Goal: Information Seeking & Learning: Learn about a topic

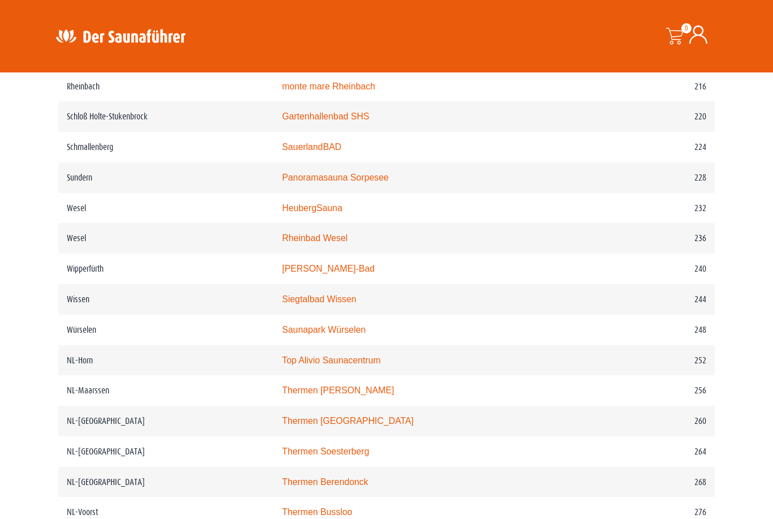
scroll to position [2088, 0]
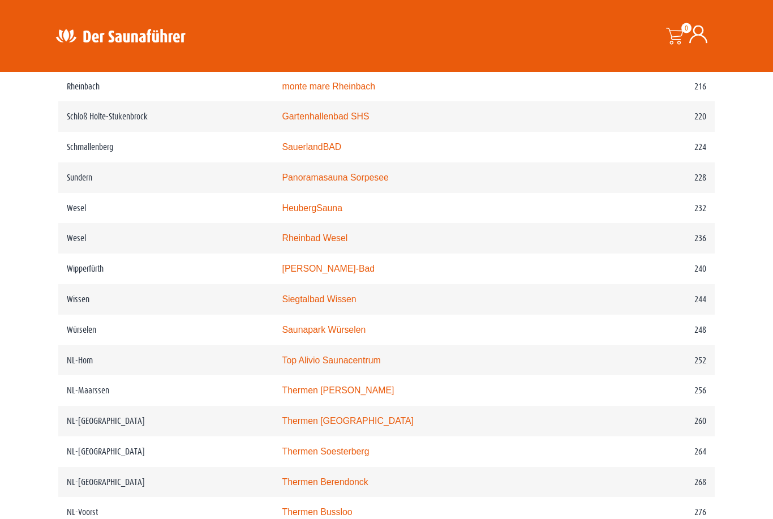
click at [75, 315] on td "Wissen" at bounding box center [165, 300] width 215 height 31
click at [332, 304] on link "Siegtalbad Wissen" at bounding box center [319, 300] width 74 height 10
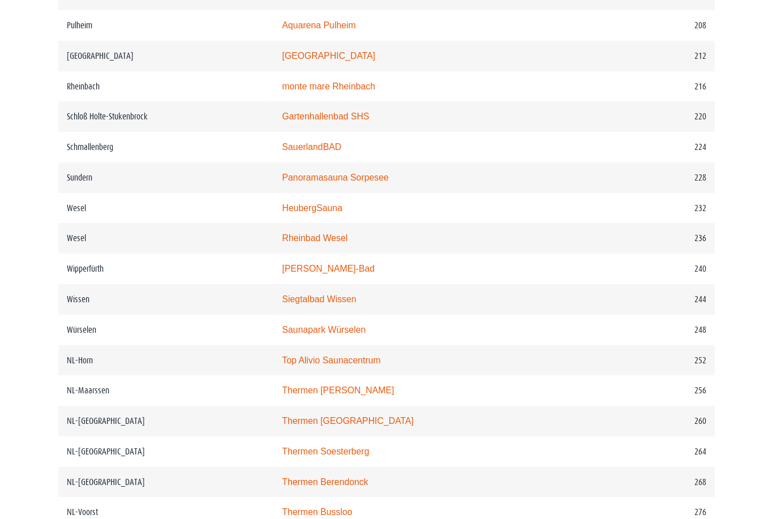
scroll to position [2124, 0]
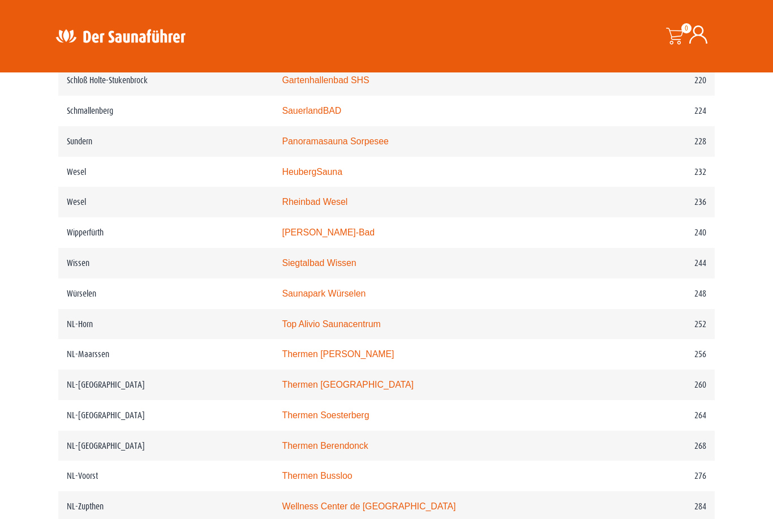
click at [76, 309] on td "Würselen" at bounding box center [165, 293] width 215 height 31
click at [316, 298] on link "Saunapark Würselen" at bounding box center [324, 293] width 84 height 10
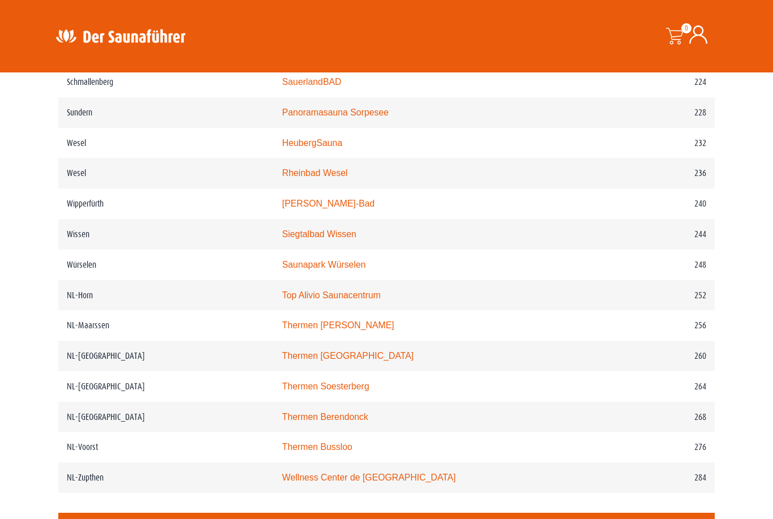
scroll to position [2152, 0]
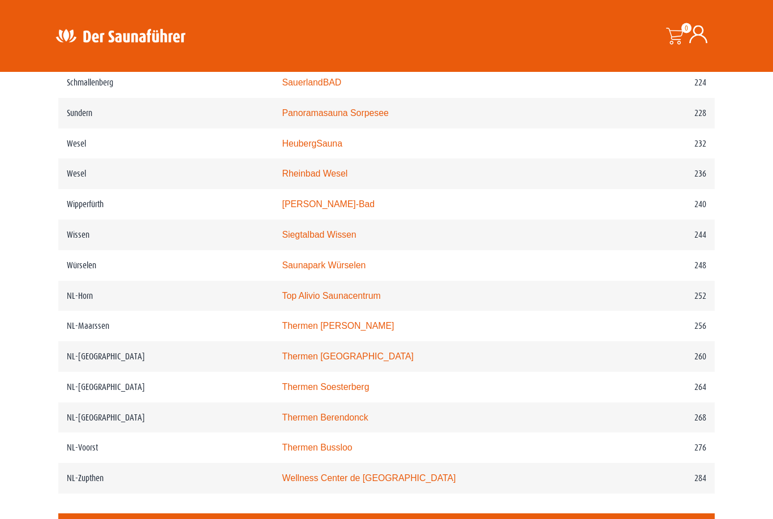
click at [306, 179] on link "Rheinbad Wesel" at bounding box center [315, 174] width 66 height 10
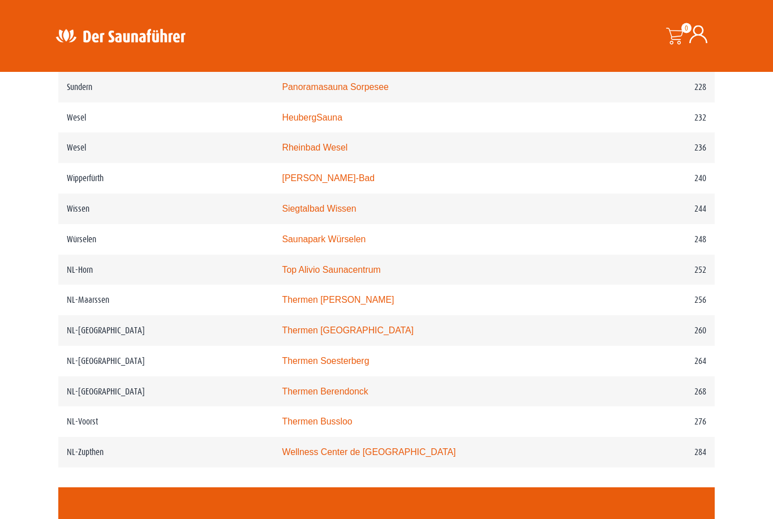
scroll to position [2143, 0]
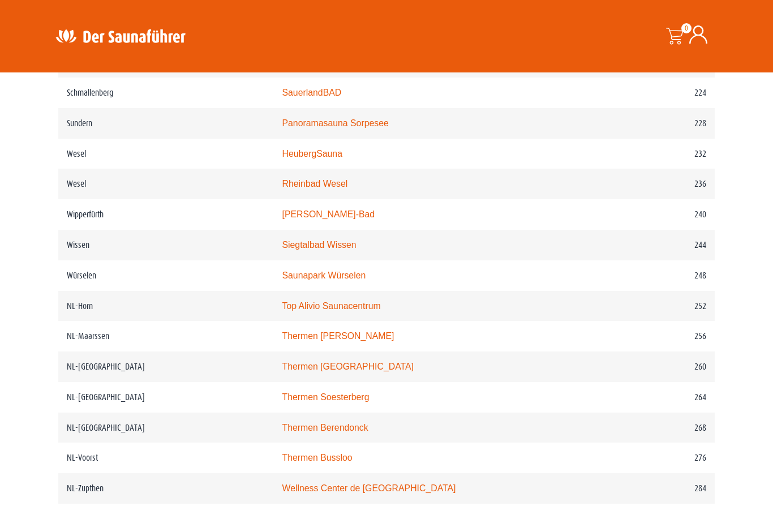
click at [321, 158] on link "HeubergSauna" at bounding box center [312, 154] width 61 height 10
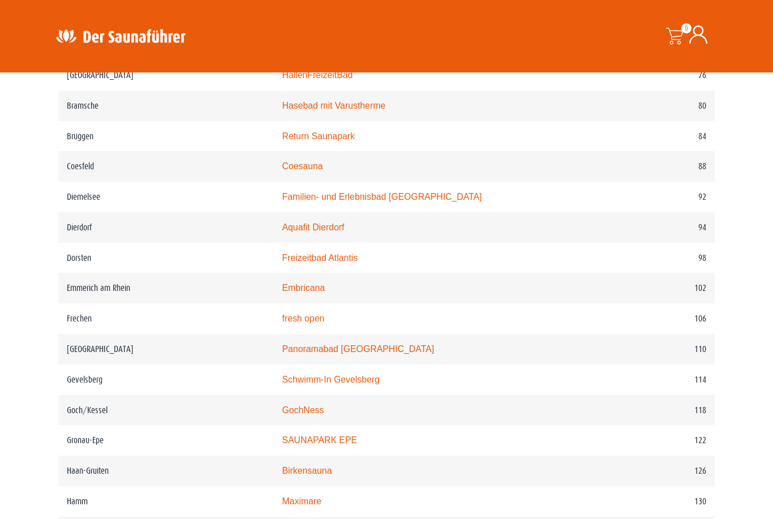
scroll to position [1003, 0]
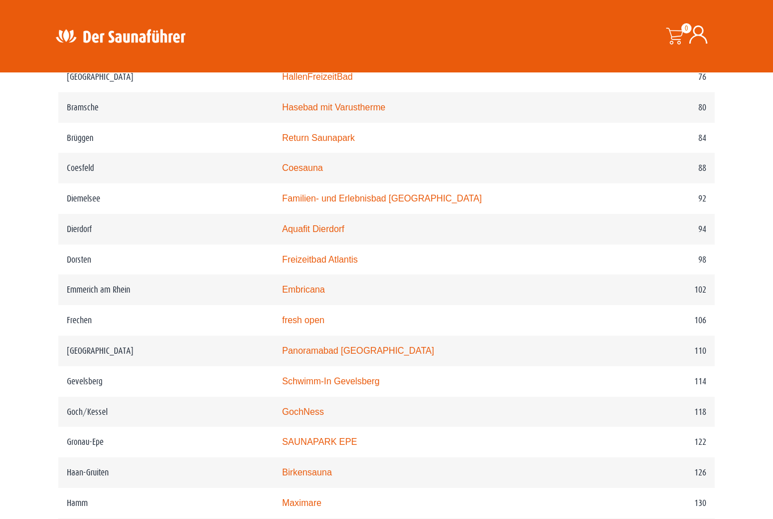
click at [76, 123] on td "Bramsche" at bounding box center [165, 107] width 215 height 31
click at [354, 112] on link "Hasebad mit Varustherme" at bounding box center [334, 107] width 104 height 10
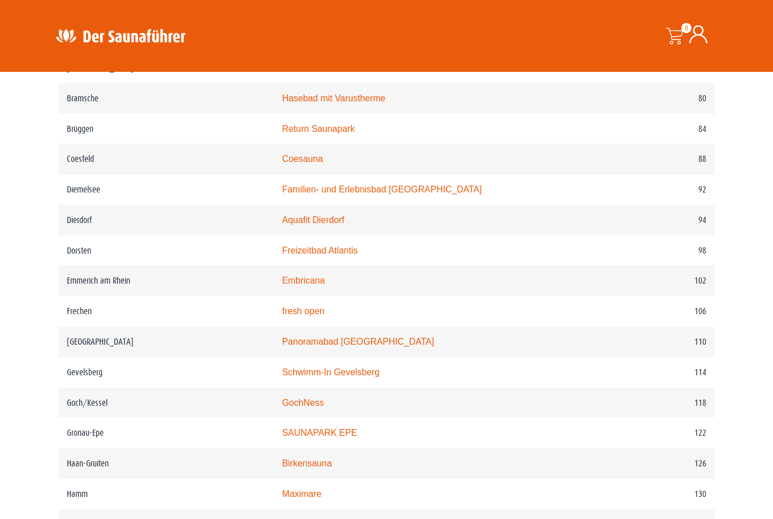
scroll to position [1012, 0]
click at [301, 285] on link "Embricana" at bounding box center [303, 280] width 43 height 10
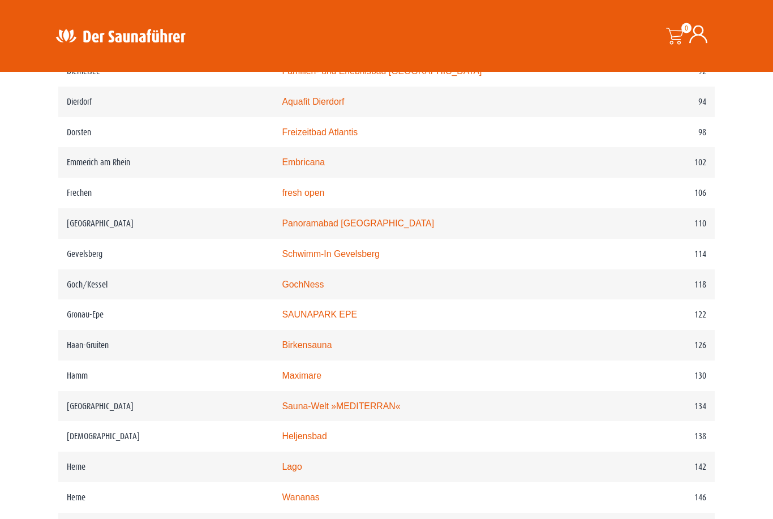
scroll to position [1131, 0]
click at [350, 257] on link "Schwimm-In Gevelsberg" at bounding box center [330, 253] width 97 height 10
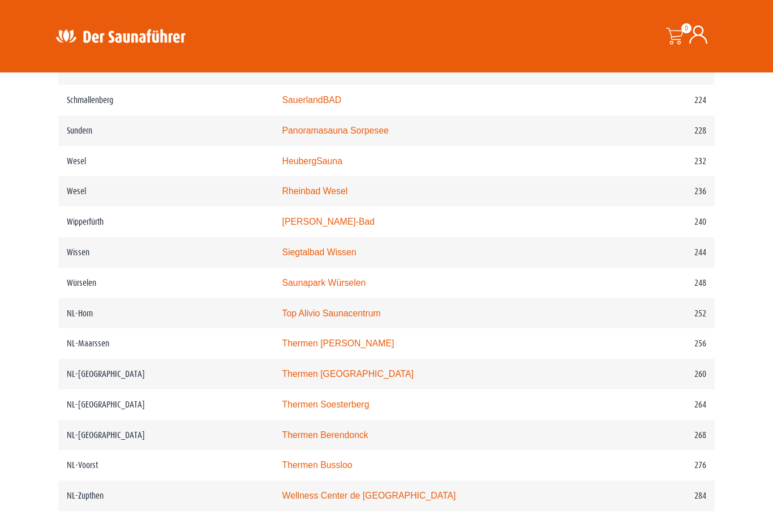
scroll to position [2135, 0]
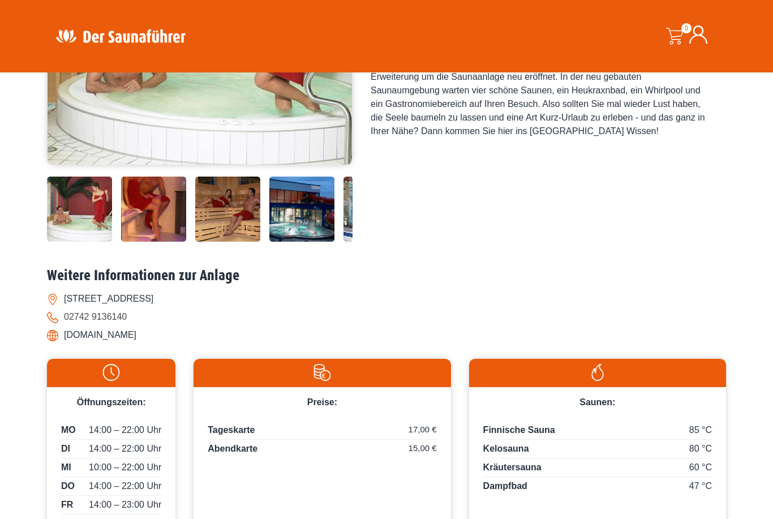
scroll to position [272, 0]
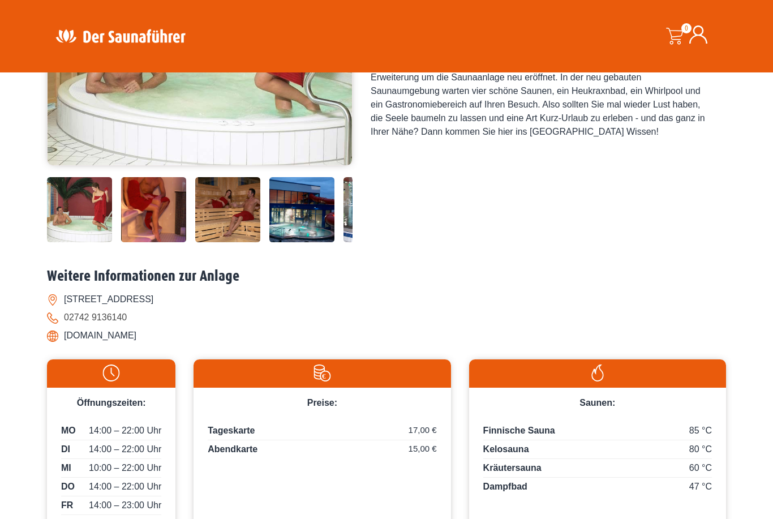
click at [309, 242] on img at bounding box center [301, 209] width 65 height 65
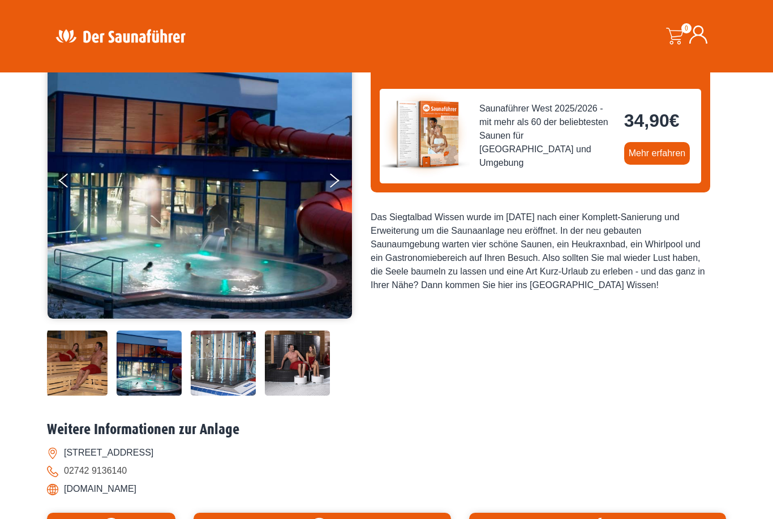
scroll to position [119, 0]
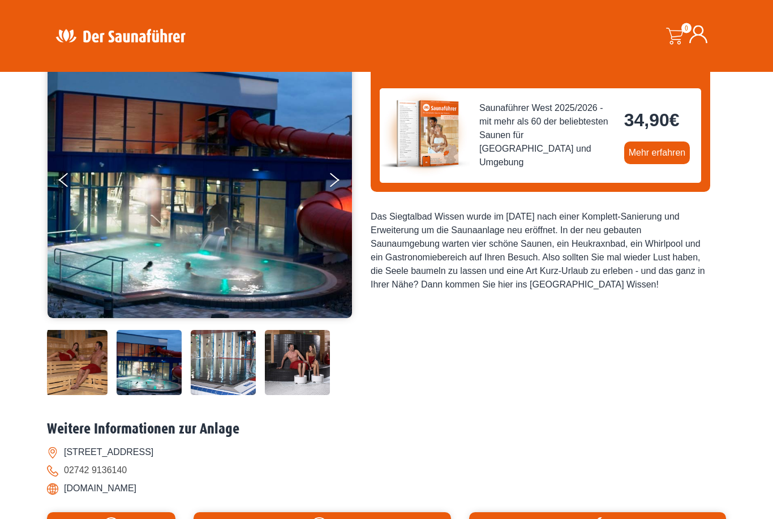
click at [232, 395] on img at bounding box center [223, 362] width 65 height 65
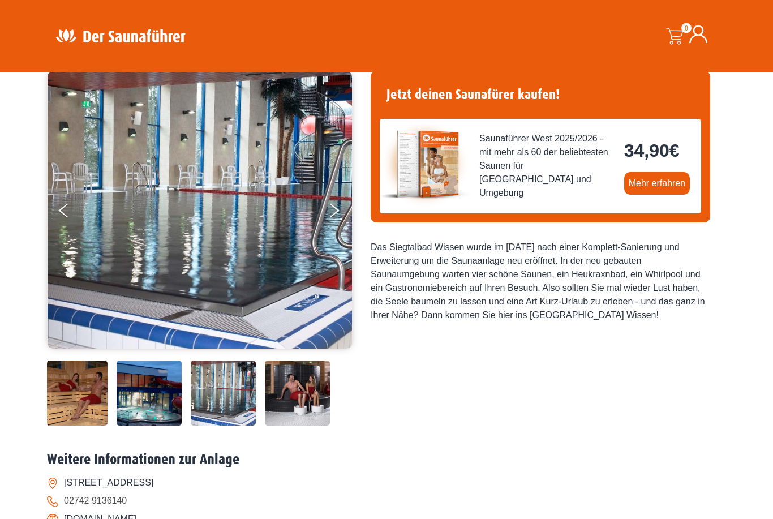
scroll to position [88, 0]
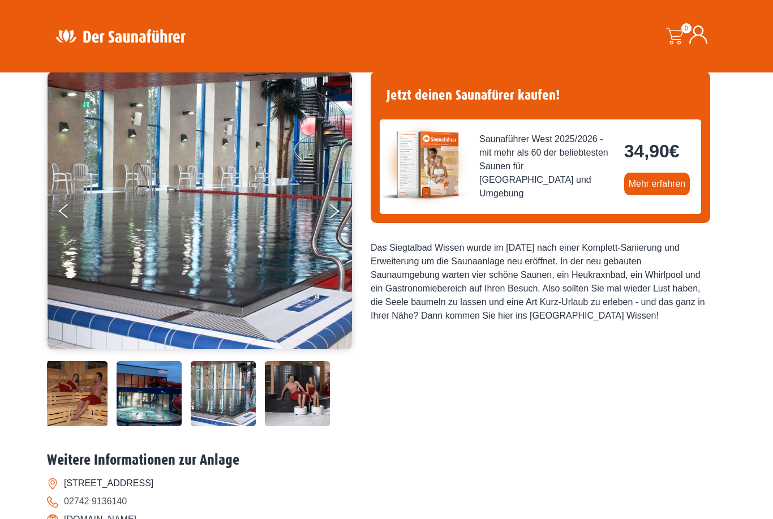
click at [314, 426] on img at bounding box center [297, 393] width 65 height 65
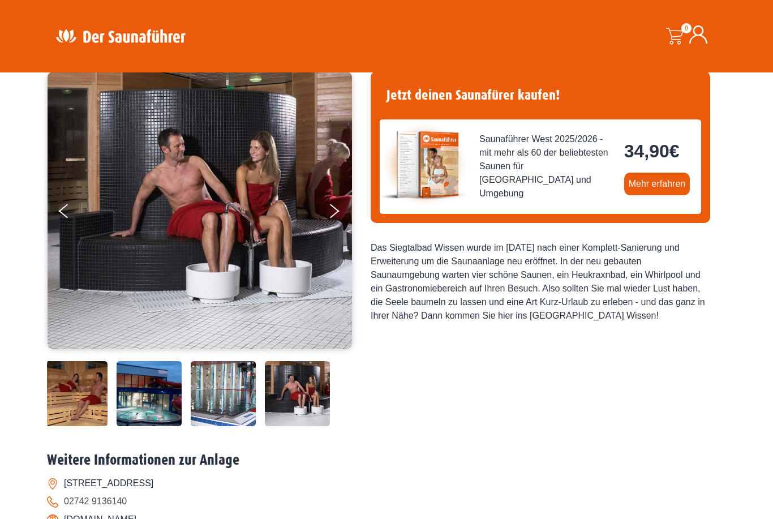
click at [317, 426] on img at bounding box center [297, 393] width 65 height 65
click at [236, 426] on img at bounding box center [223, 393] width 65 height 65
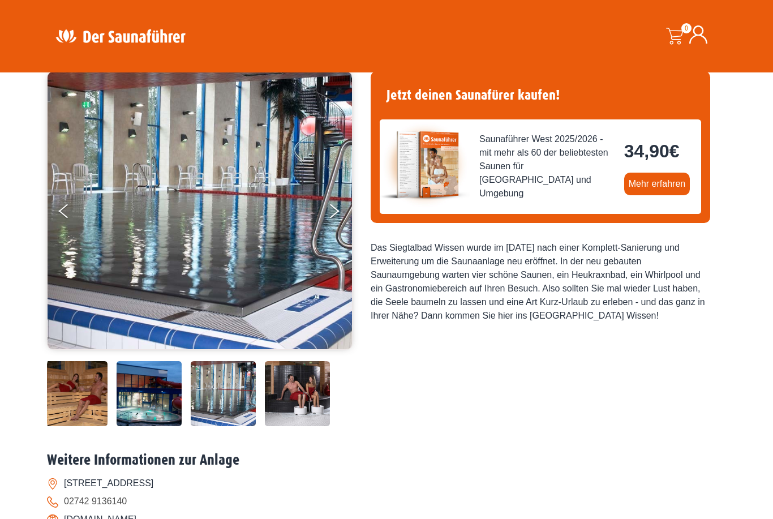
click at [163, 426] on img at bounding box center [149, 393] width 65 height 65
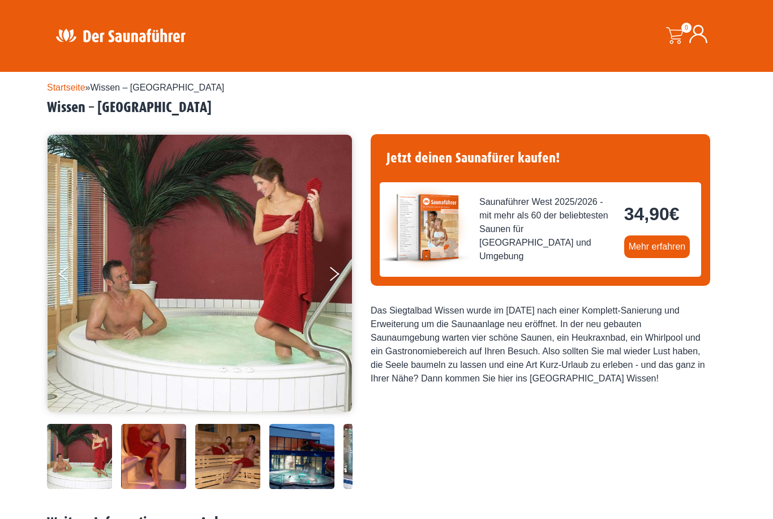
scroll to position [0, 0]
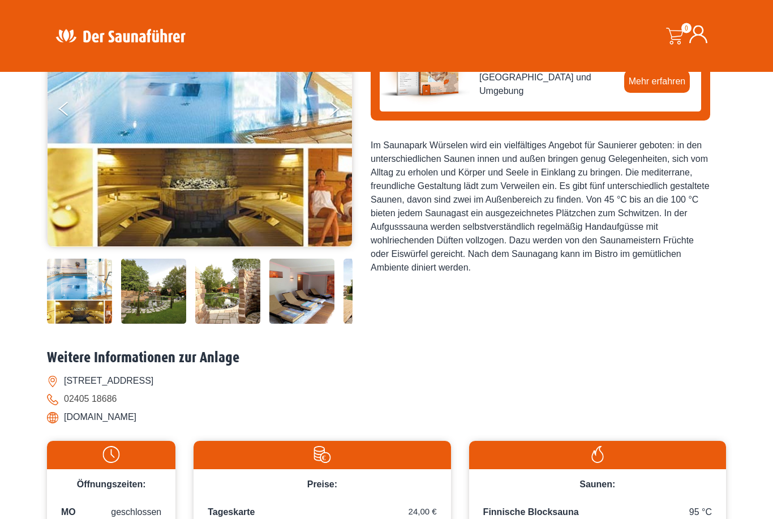
scroll to position [191, 0]
click at [84, 324] on img at bounding box center [79, 290] width 65 height 65
click at [174, 324] on img at bounding box center [153, 290] width 65 height 65
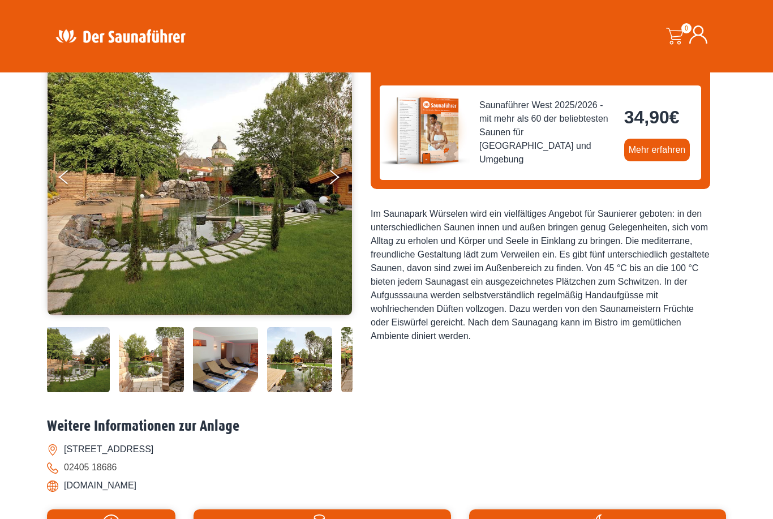
scroll to position [120, 0]
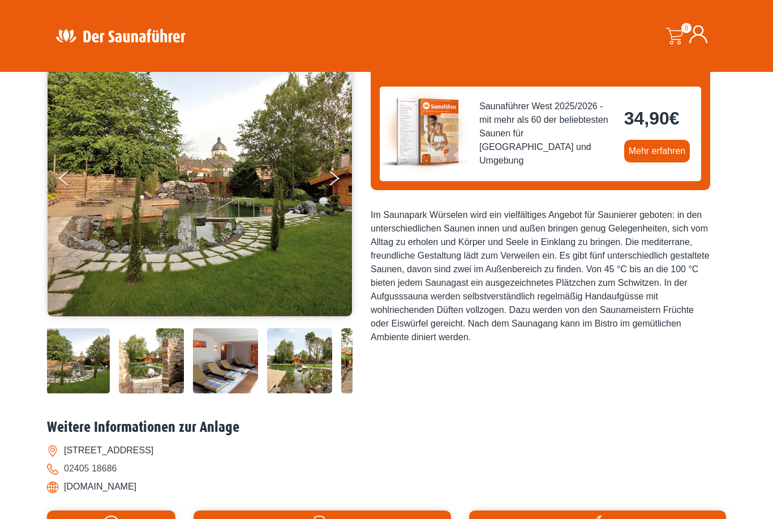
click at [170, 394] on img at bounding box center [151, 361] width 65 height 65
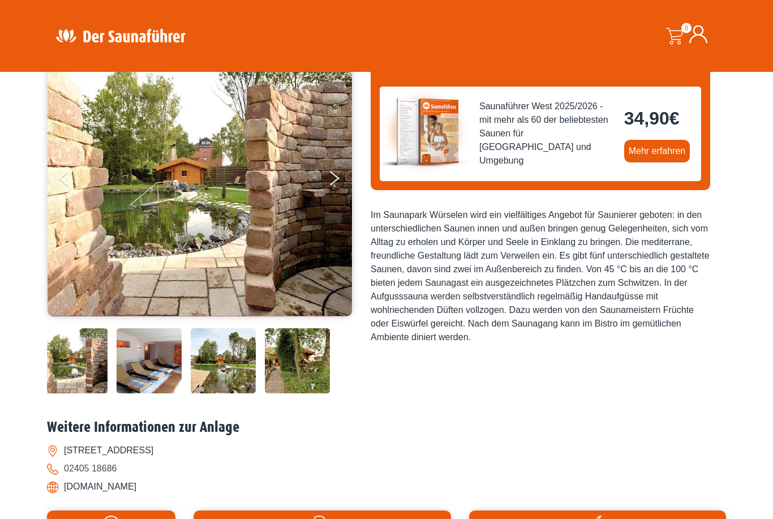
click at [162, 394] on img at bounding box center [149, 361] width 65 height 65
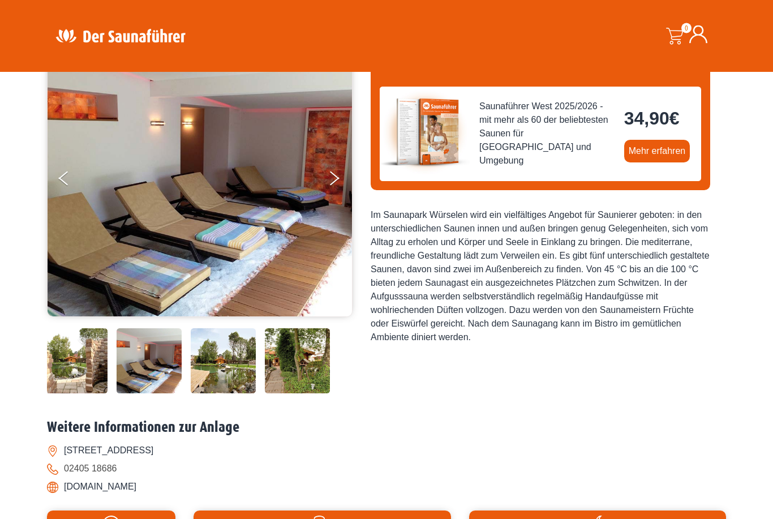
click at [232, 394] on img at bounding box center [223, 361] width 65 height 65
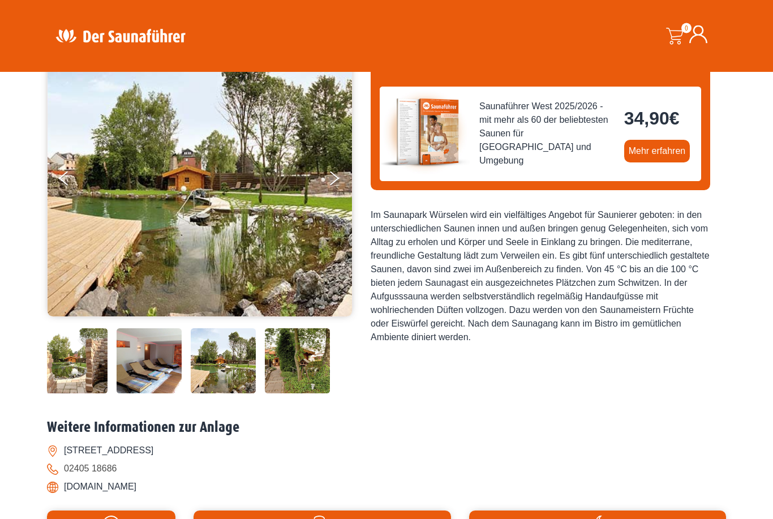
click at [311, 394] on img at bounding box center [297, 361] width 65 height 65
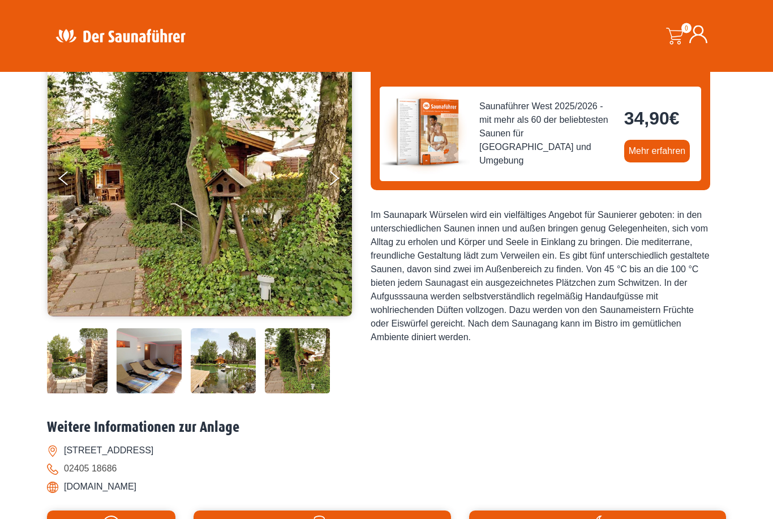
click at [335, 179] on icon "Next" at bounding box center [335, 182] width 10 height 8
click at [337, 182] on button "Next" at bounding box center [341, 180] width 28 height 28
click at [340, 176] on button "Next" at bounding box center [341, 180] width 28 height 28
click at [66, 176] on button "Previous" at bounding box center [73, 180] width 28 height 28
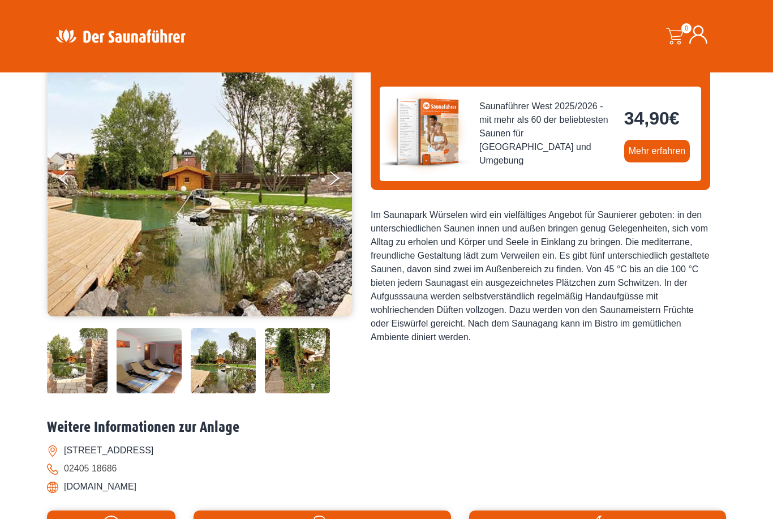
click at [71, 179] on button "Previous" at bounding box center [73, 180] width 28 height 28
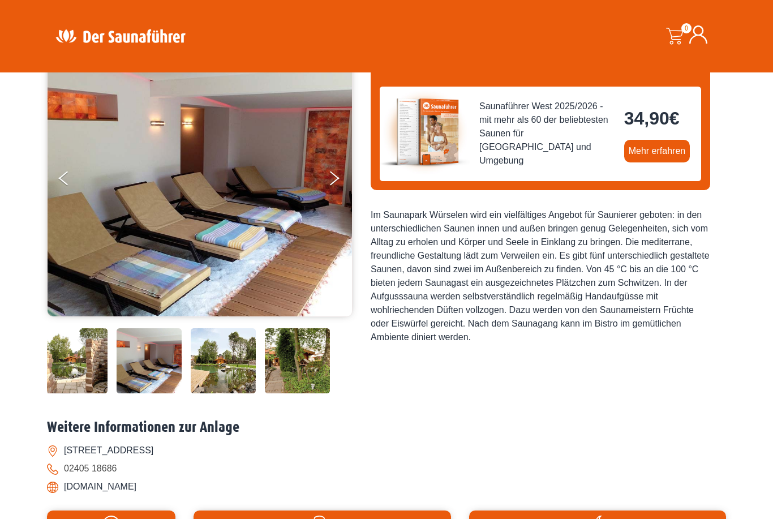
click at [342, 189] on button "Next" at bounding box center [341, 180] width 28 height 28
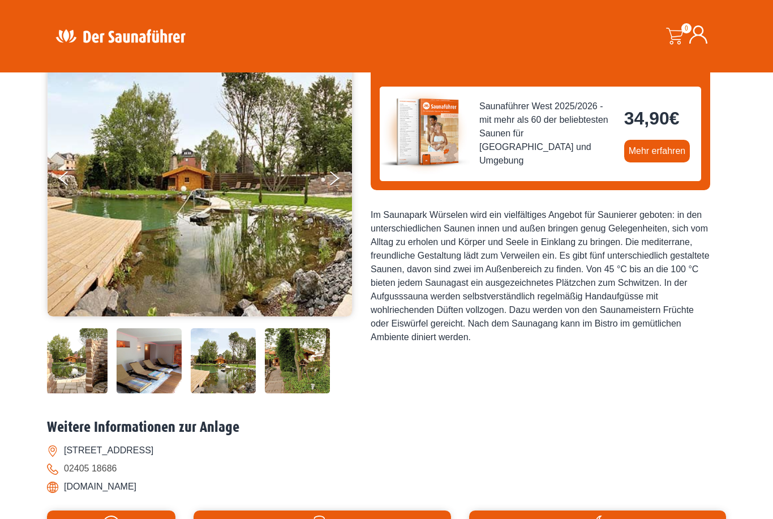
click at [70, 173] on button "Previous" at bounding box center [73, 180] width 28 height 28
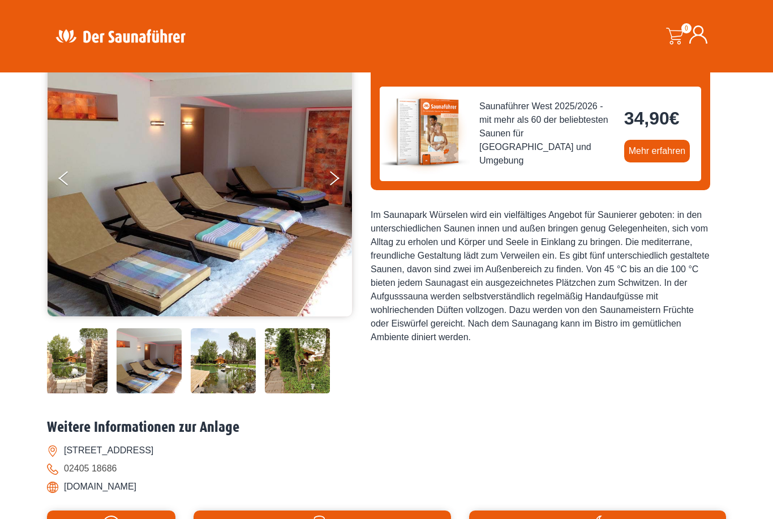
click at [71, 178] on button "Previous" at bounding box center [73, 180] width 28 height 28
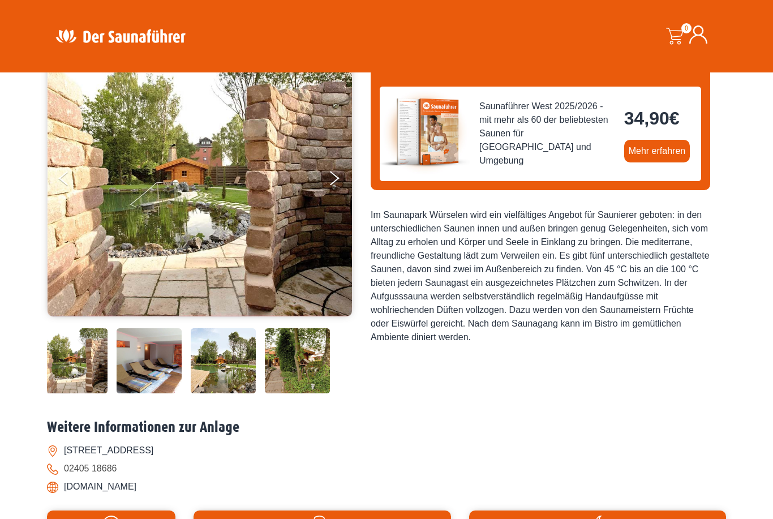
click at [69, 178] on button "Previous" at bounding box center [73, 180] width 28 height 28
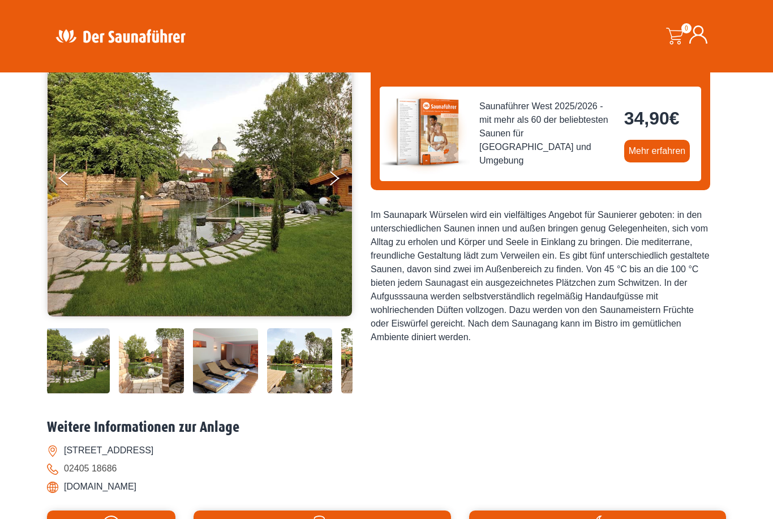
click at [66, 179] on button "Previous" at bounding box center [73, 180] width 28 height 28
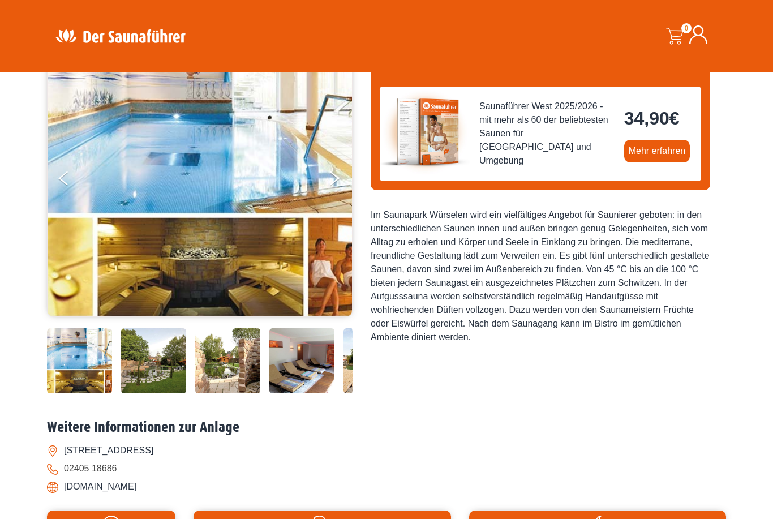
click at [68, 180] on button "Previous" at bounding box center [73, 180] width 28 height 28
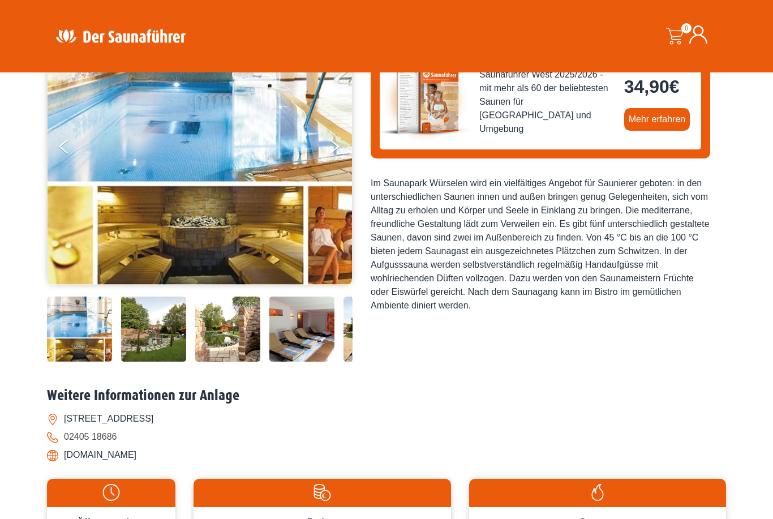
scroll to position [138, 0]
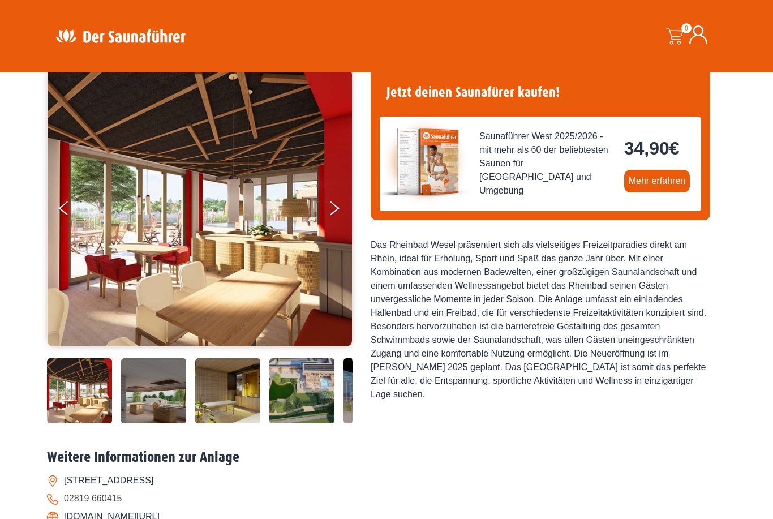
scroll to position [90, 0]
click at [339, 201] on button "Next" at bounding box center [341, 211] width 28 height 28
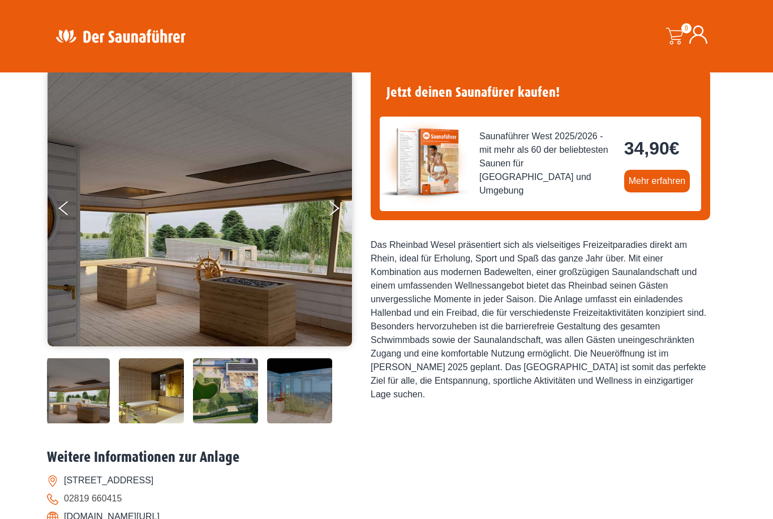
click at [337, 206] on icon "Next" at bounding box center [335, 205] width 10 height 8
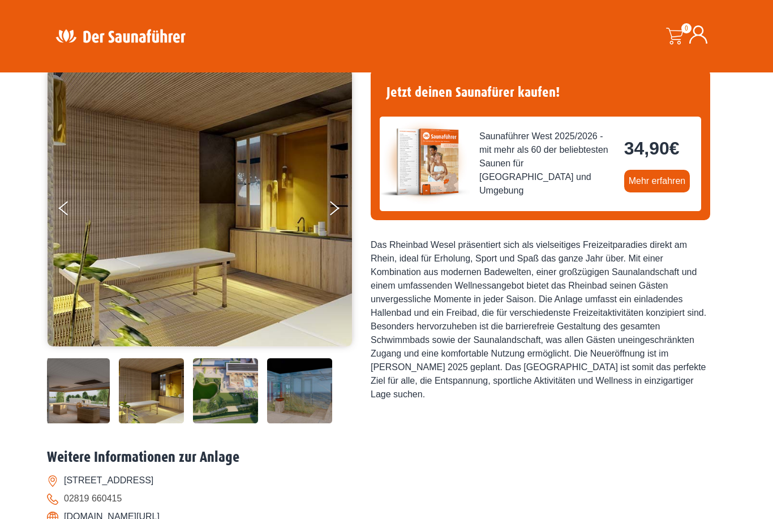
click at [336, 207] on icon "Next" at bounding box center [335, 205] width 10 height 8
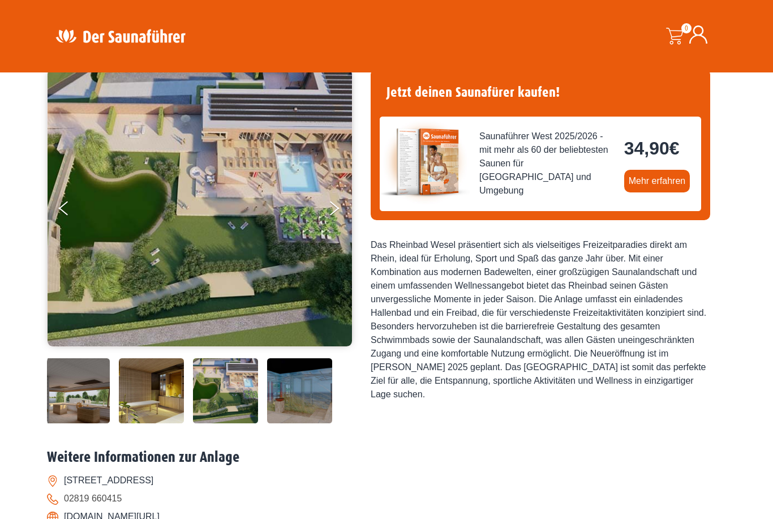
click at [335, 206] on icon "Next" at bounding box center [335, 205] width 10 height 8
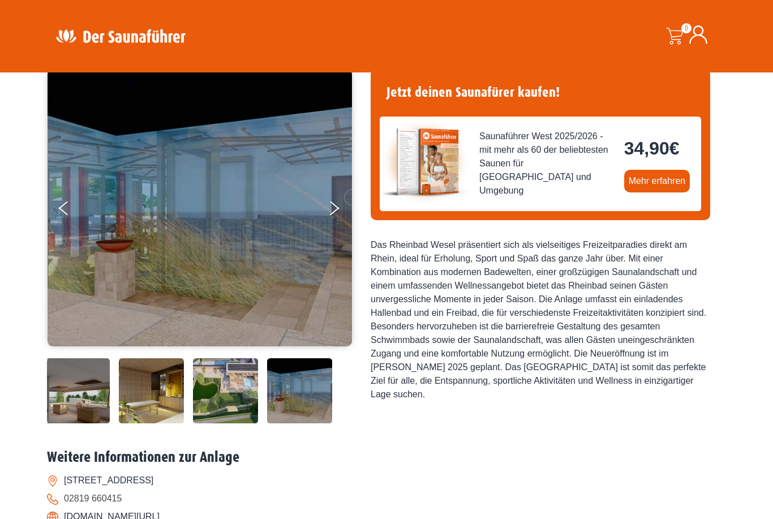
click at [335, 208] on button "Next" at bounding box center [341, 210] width 28 height 28
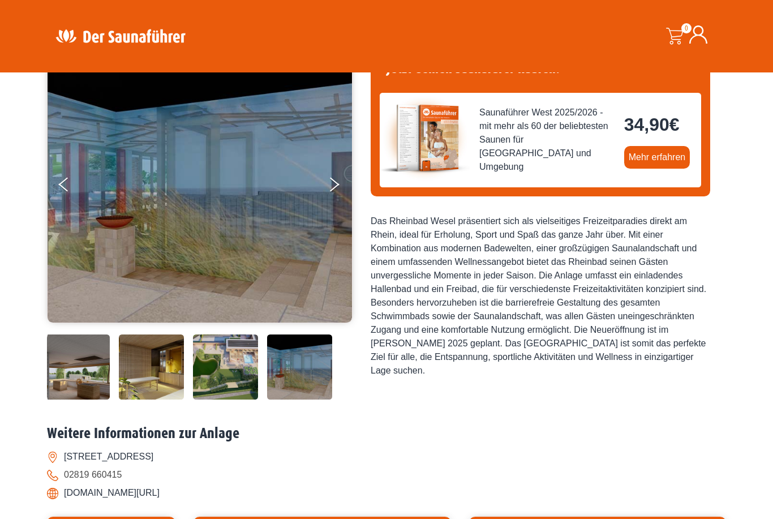
scroll to position [97, 0]
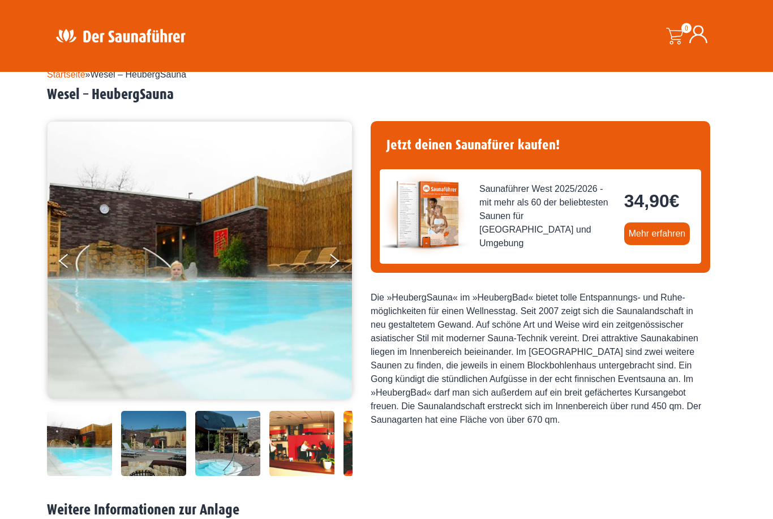
scroll to position [40, 0]
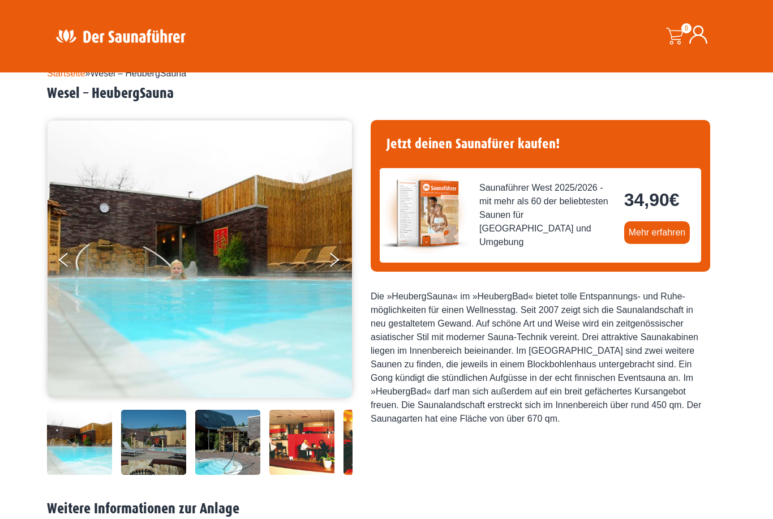
click at [337, 252] on button "Next" at bounding box center [341, 262] width 28 height 28
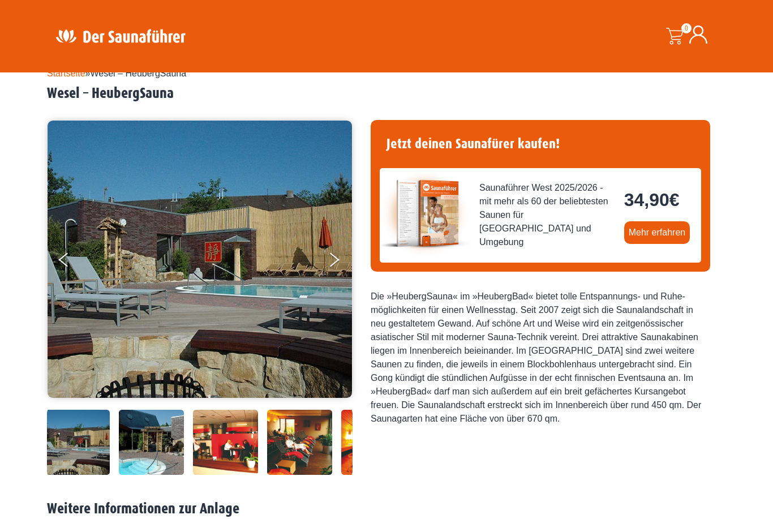
click at [337, 259] on button "Next" at bounding box center [341, 262] width 28 height 28
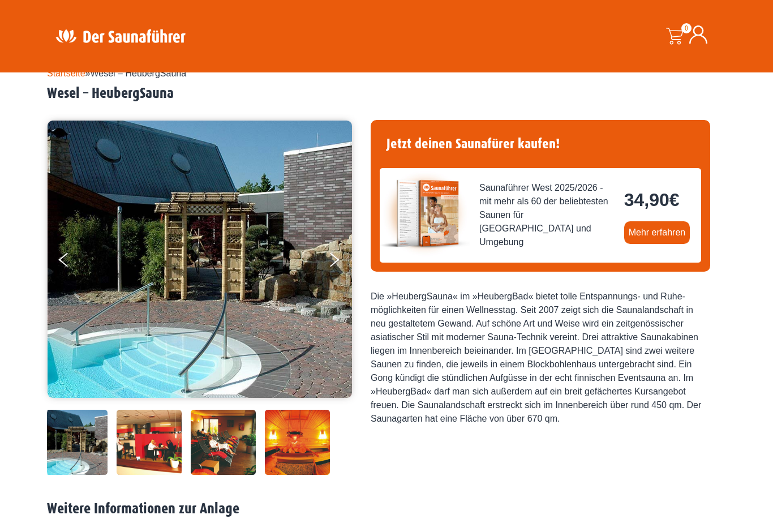
click at [335, 256] on button "Next" at bounding box center [341, 262] width 28 height 28
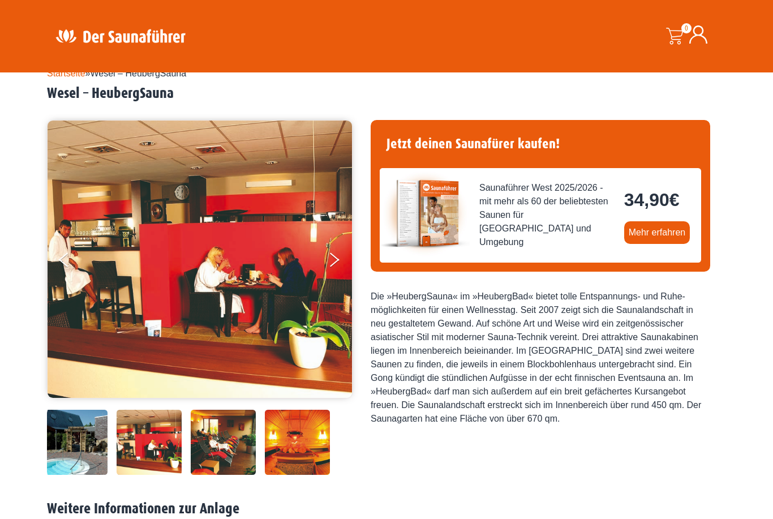
click at [331, 259] on button "Next" at bounding box center [341, 262] width 28 height 28
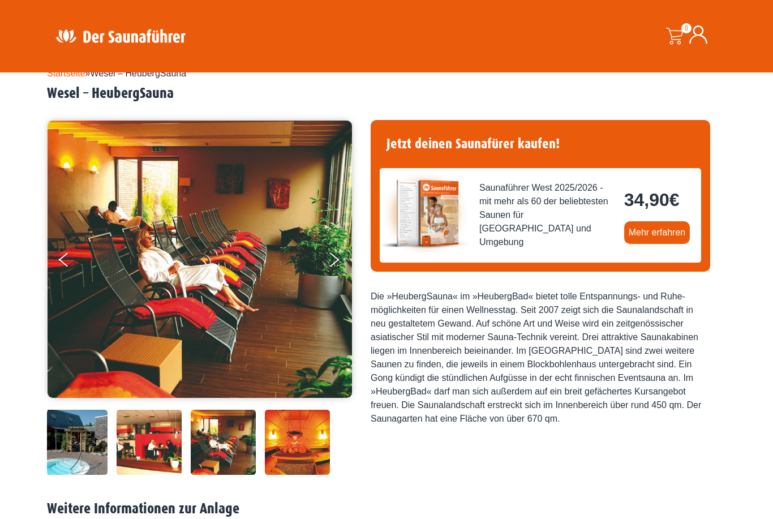
click at [333, 257] on button "Next" at bounding box center [341, 262] width 28 height 28
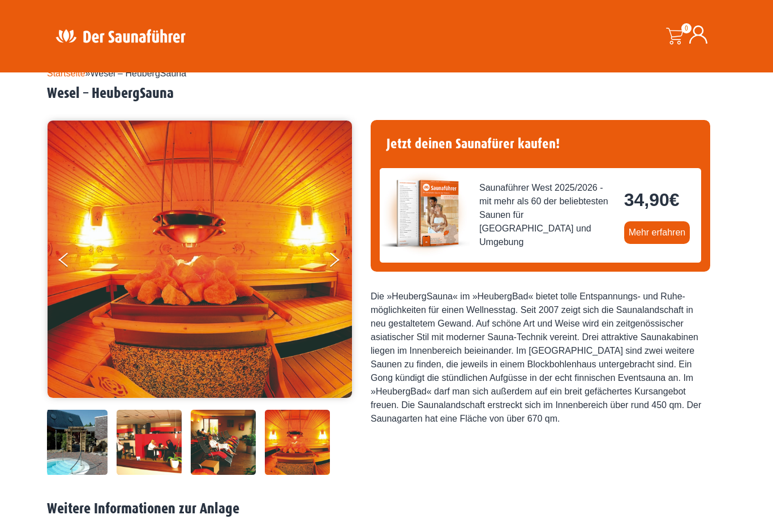
click at [335, 257] on button "Next" at bounding box center [341, 262] width 28 height 28
click at [332, 255] on button "Next" at bounding box center [341, 262] width 28 height 28
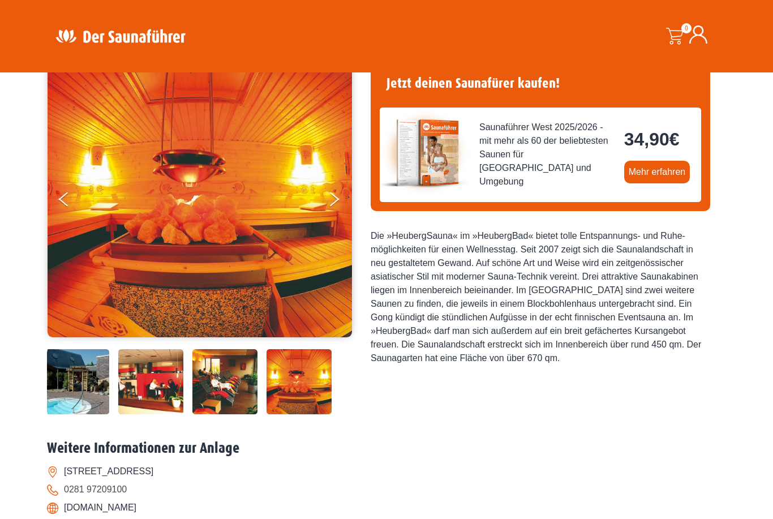
scroll to position [99, 0]
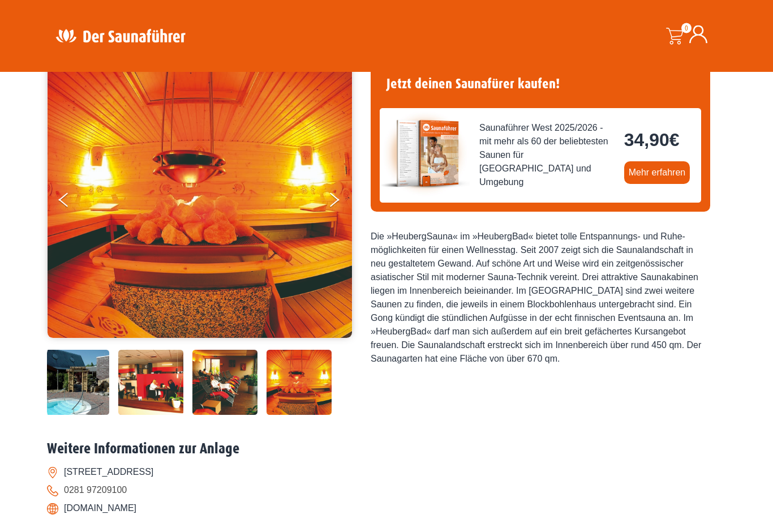
click at [63, 202] on button "Previous" at bounding box center [73, 202] width 28 height 28
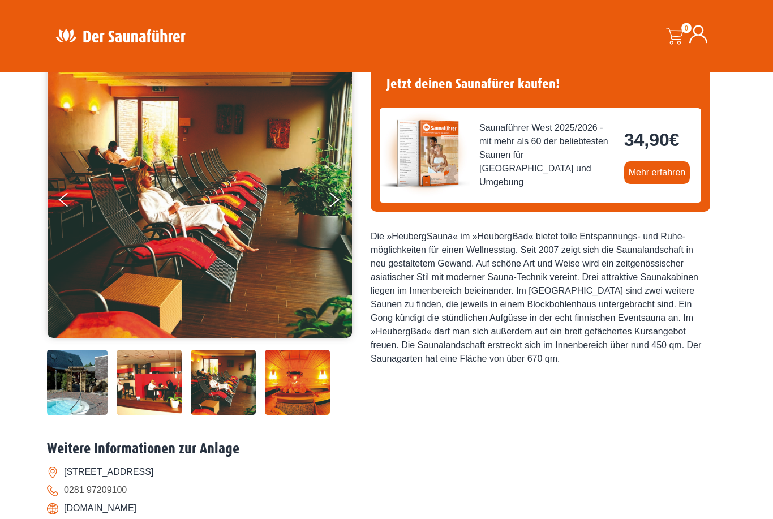
scroll to position [100, 0]
click at [68, 199] on button "Previous" at bounding box center [73, 202] width 28 height 28
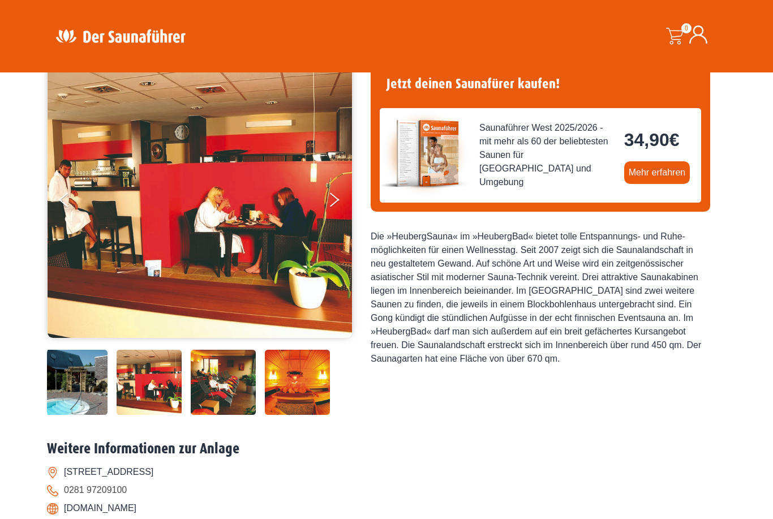
click at [68, 201] on button "Previous" at bounding box center [73, 202] width 28 height 28
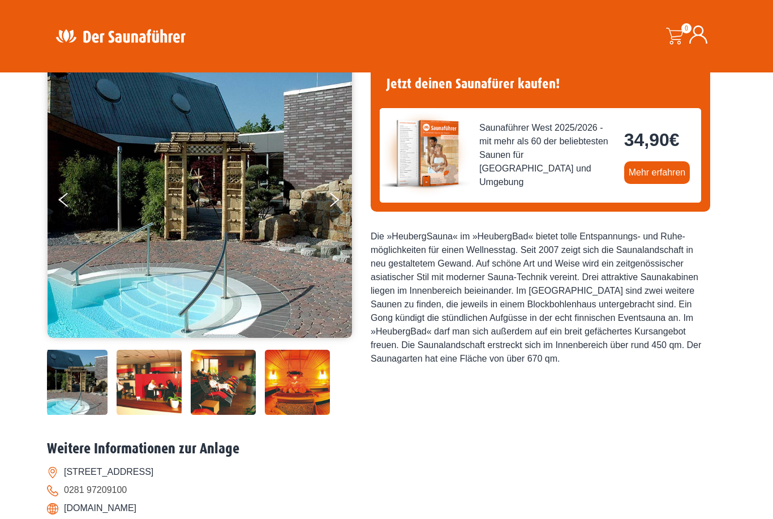
click at [67, 198] on button "Previous" at bounding box center [73, 202] width 28 height 28
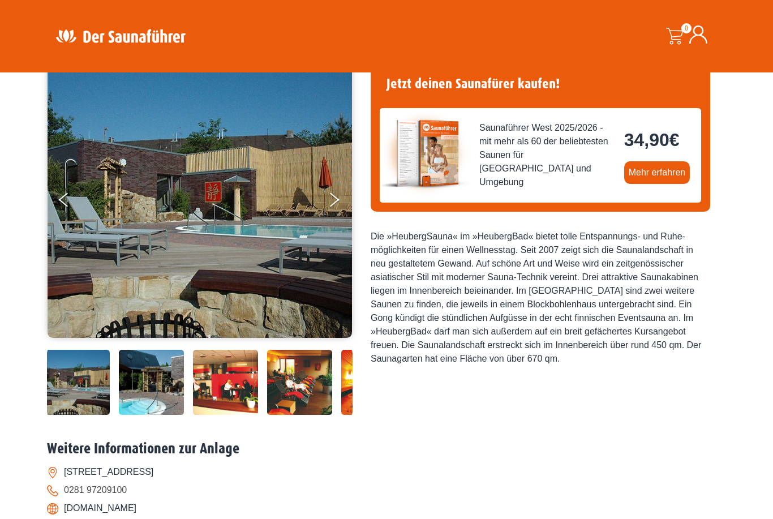
click at [70, 198] on button "Previous" at bounding box center [73, 202] width 28 height 28
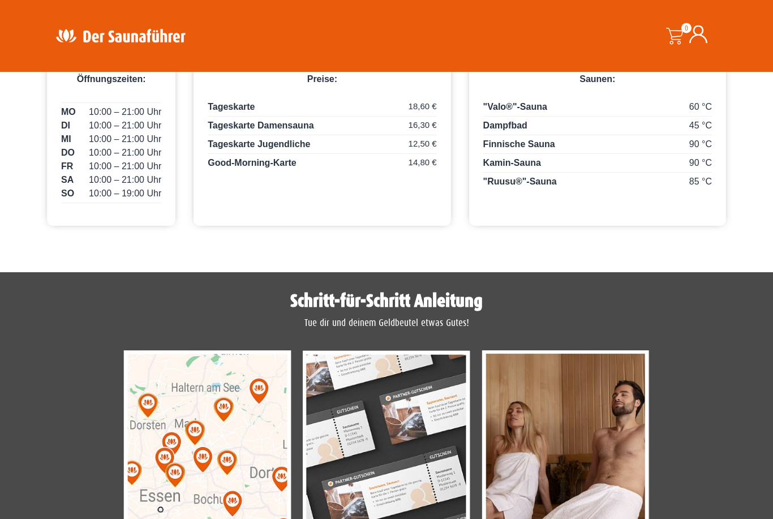
scroll to position [597, 0]
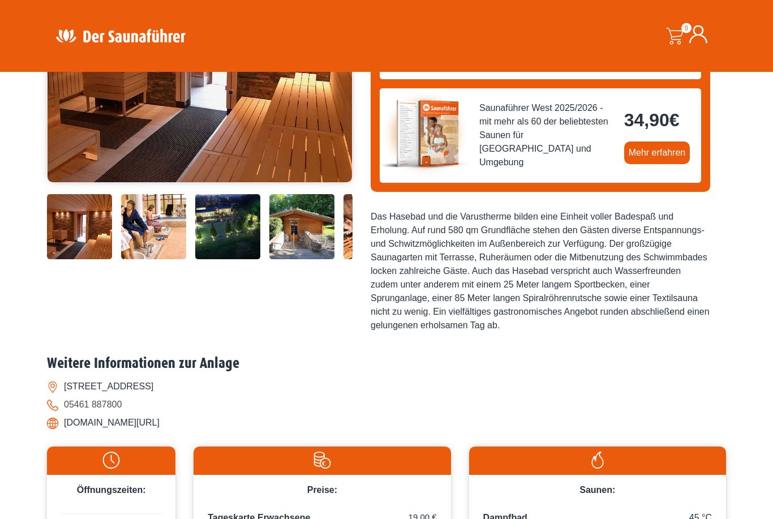
scroll to position [256, 0]
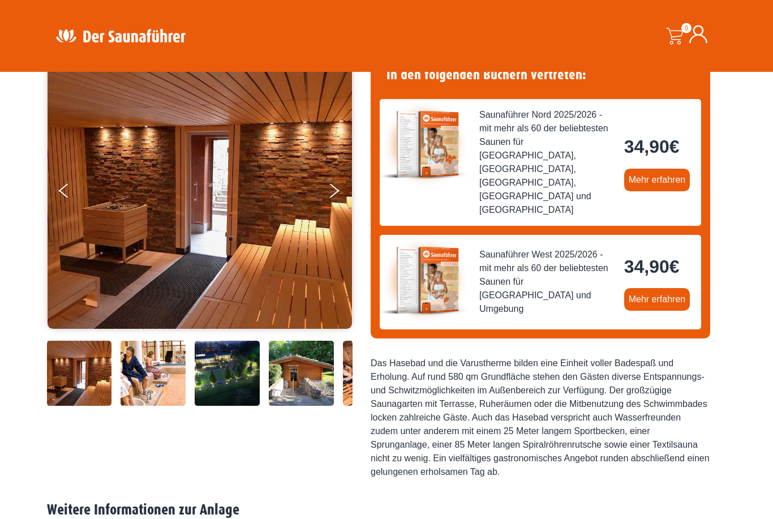
click at [339, 192] on button "Next" at bounding box center [341, 193] width 28 height 28
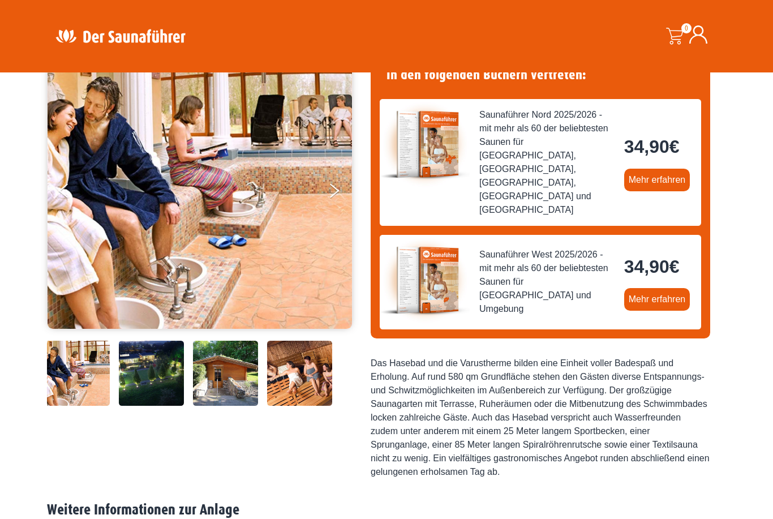
click at [336, 188] on button "Next" at bounding box center [341, 193] width 28 height 28
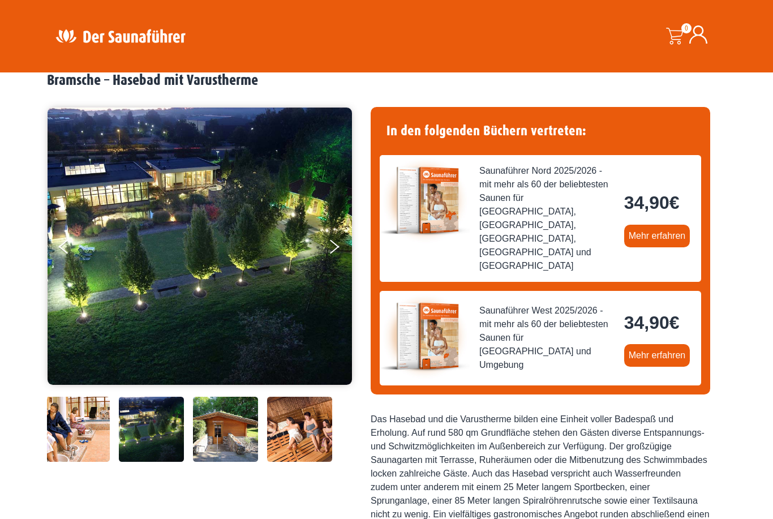
scroll to position [51, 0]
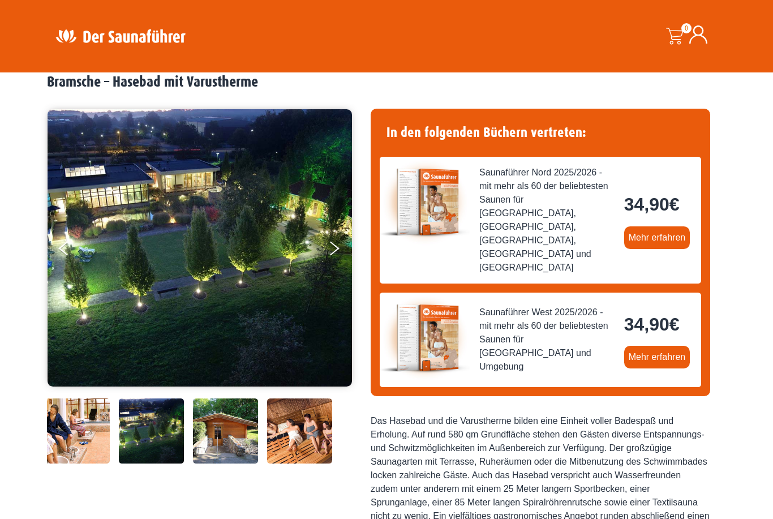
click at [338, 247] on icon "Next" at bounding box center [335, 245] width 10 height 8
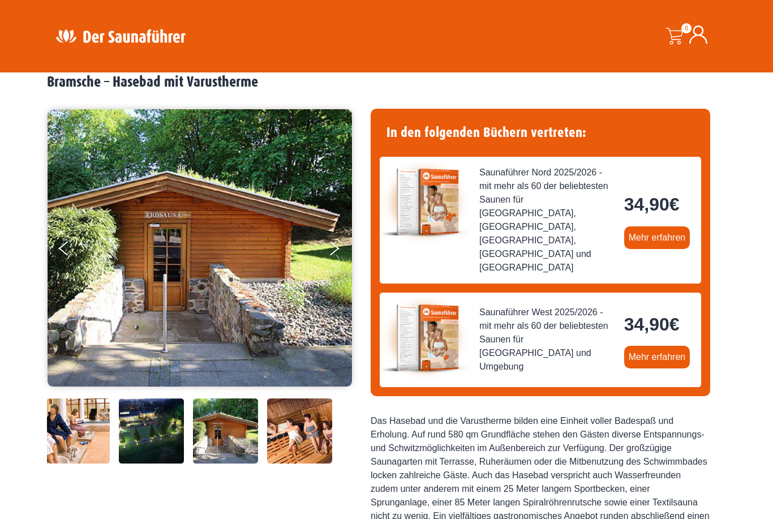
click at [339, 247] on button "Next" at bounding box center [341, 250] width 28 height 28
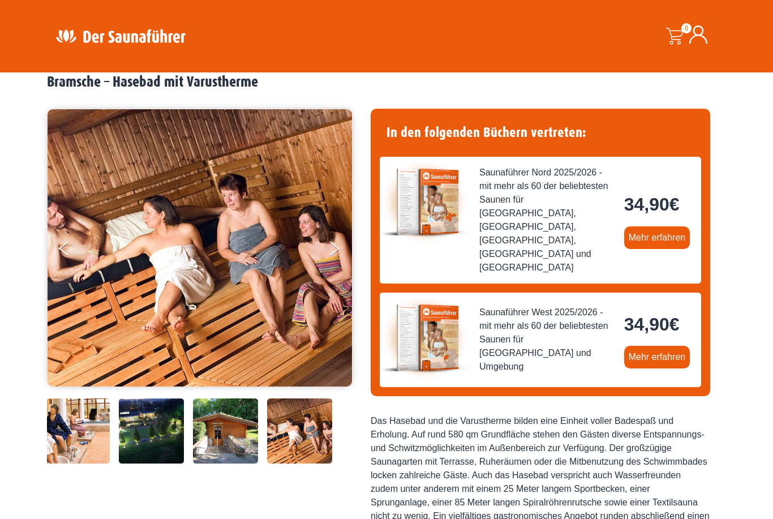
click at [336, 251] on button "Next" at bounding box center [341, 250] width 28 height 28
click at [333, 256] on button "Next" at bounding box center [341, 250] width 28 height 28
click at [337, 247] on icon "Next" at bounding box center [335, 245] width 10 height 8
click at [338, 249] on button "Next" at bounding box center [341, 250] width 28 height 28
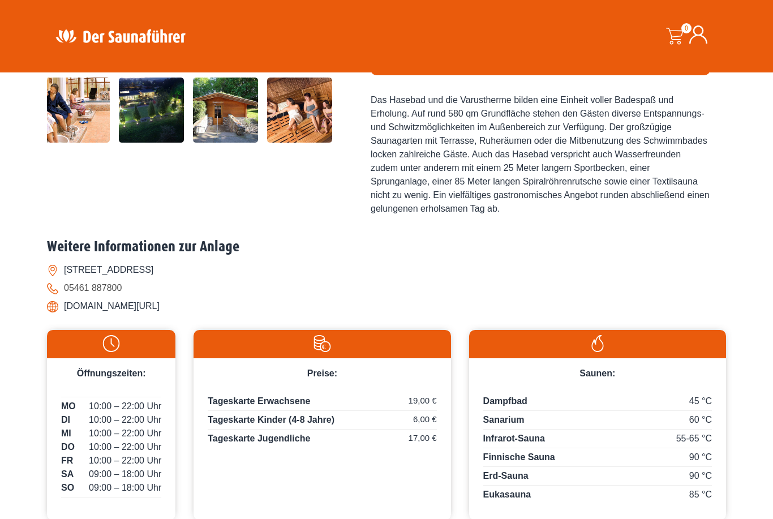
scroll to position [354, 0]
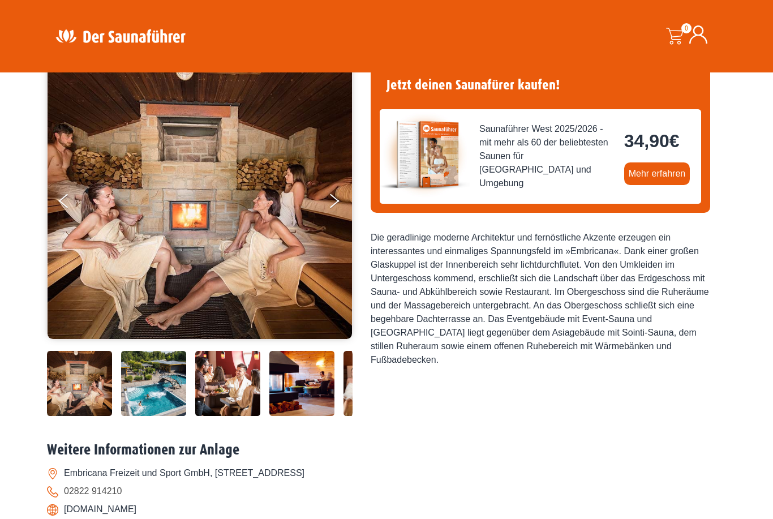
scroll to position [98, 0]
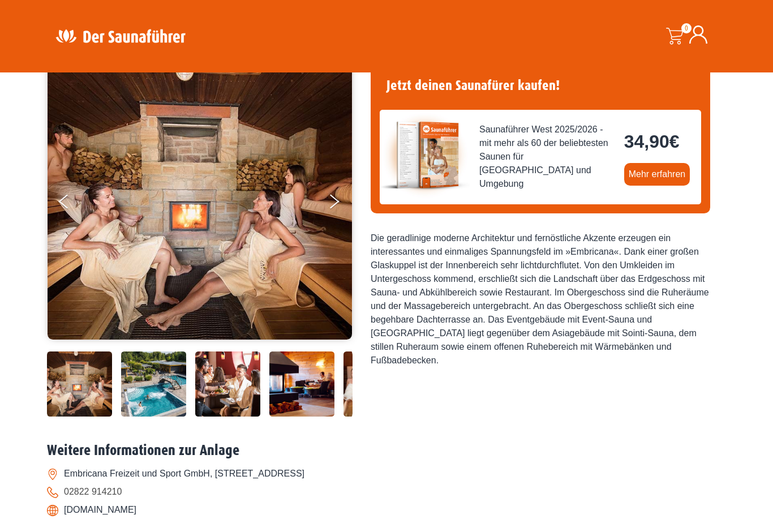
click at [338, 199] on button "Next" at bounding box center [341, 203] width 28 height 28
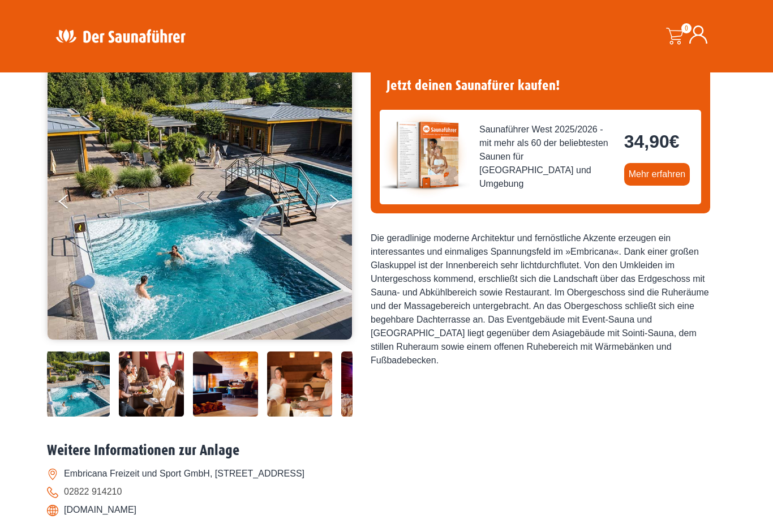
click at [335, 197] on button "Next" at bounding box center [341, 203] width 28 height 28
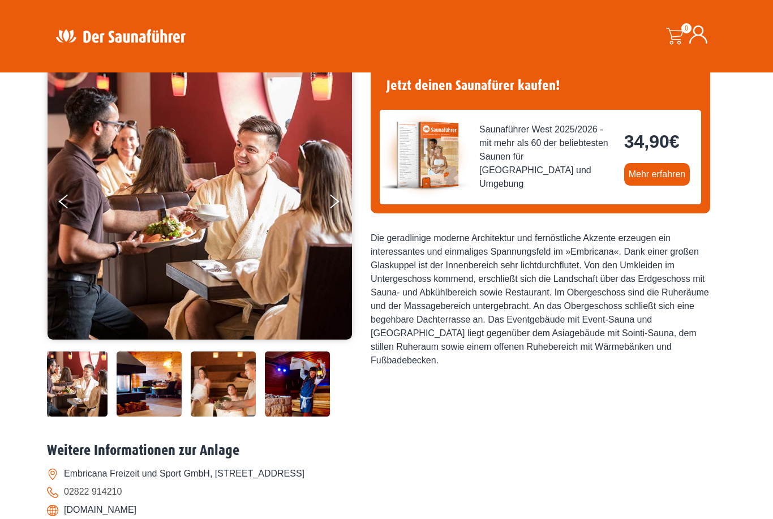
click at [336, 203] on button "Next" at bounding box center [341, 203] width 28 height 28
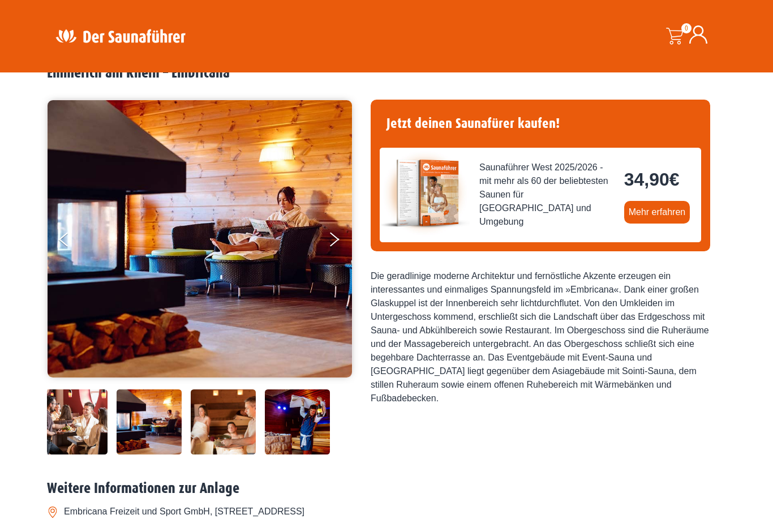
scroll to position [49, 0]
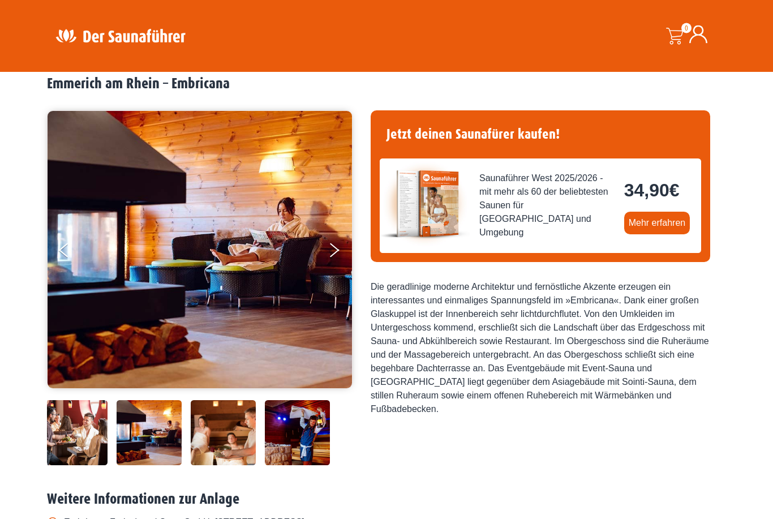
click at [335, 249] on button "Next" at bounding box center [341, 253] width 28 height 28
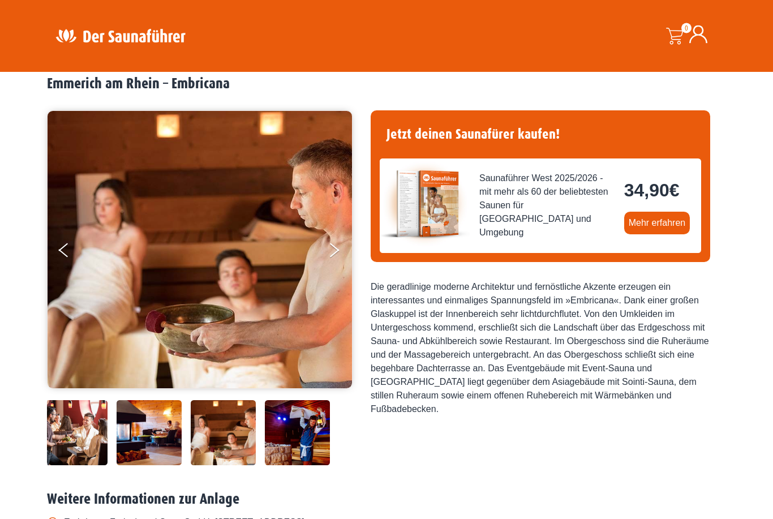
scroll to position [49, 0]
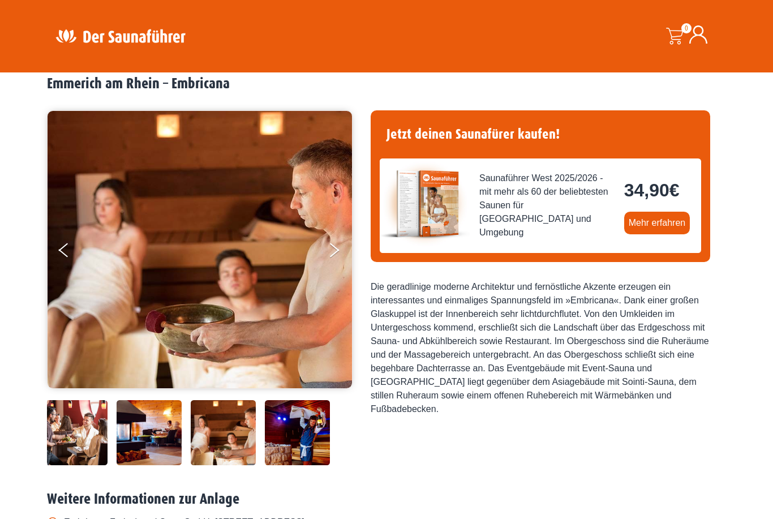
click at [338, 244] on button "Next" at bounding box center [341, 252] width 28 height 28
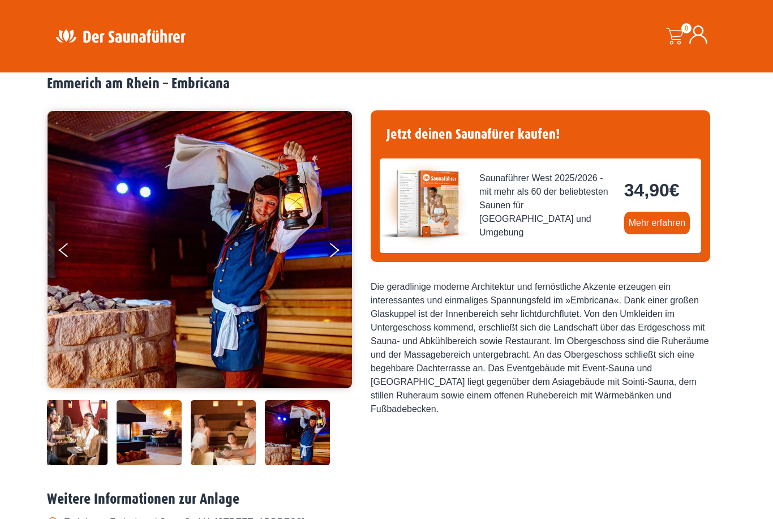
click at [66, 248] on button "Previous" at bounding box center [73, 252] width 28 height 28
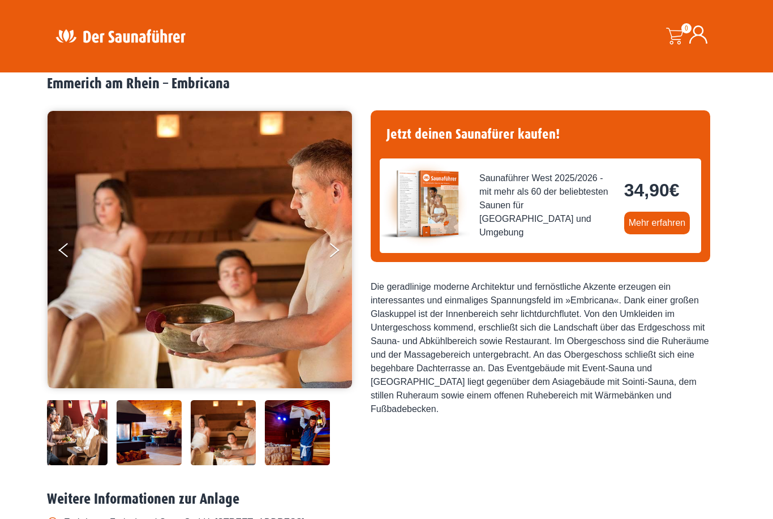
click at [338, 241] on button "Next" at bounding box center [341, 252] width 28 height 28
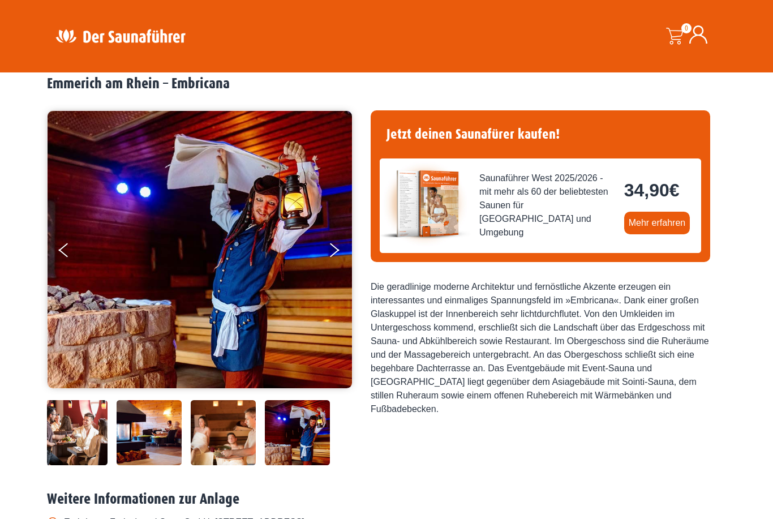
click at [338, 245] on button "Next" at bounding box center [341, 252] width 28 height 28
click at [335, 243] on button "Next" at bounding box center [341, 252] width 28 height 28
click at [332, 248] on button "Next" at bounding box center [341, 252] width 28 height 28
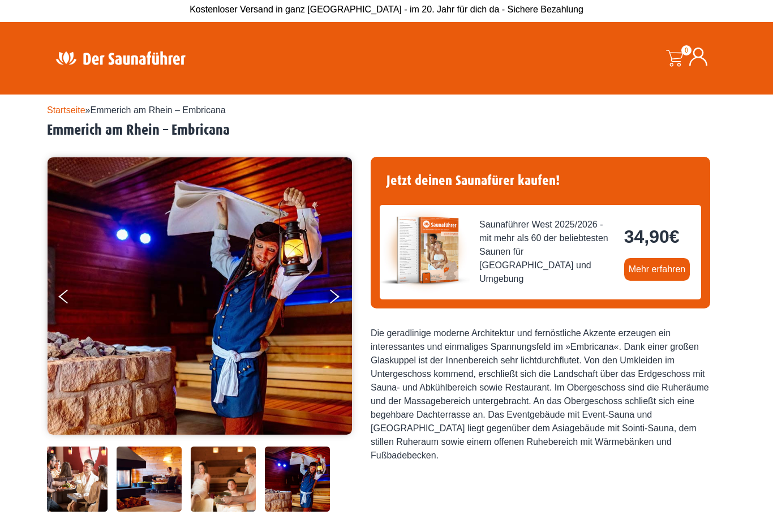
scroll to position [0, 0]
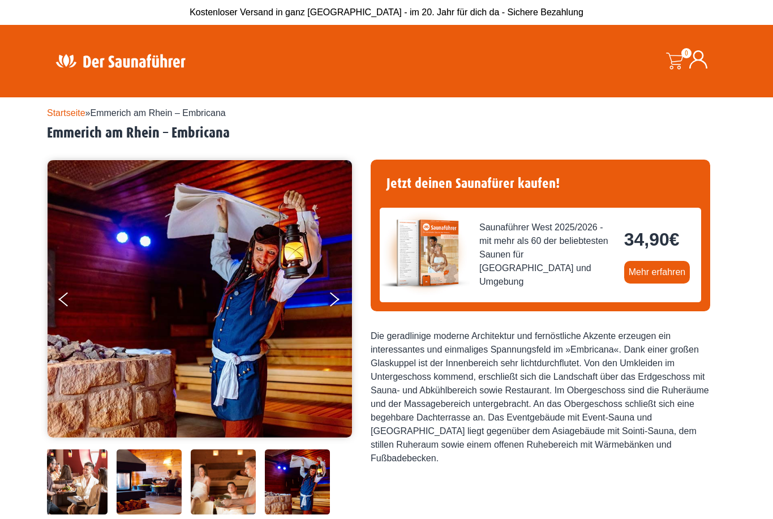
click at [64, 308] on button "Previous" at bounding box center [73, 301] width 28 height 28
click at [66, 307] on button "Previous" at bounding box center [73, 301] width 28 height 28
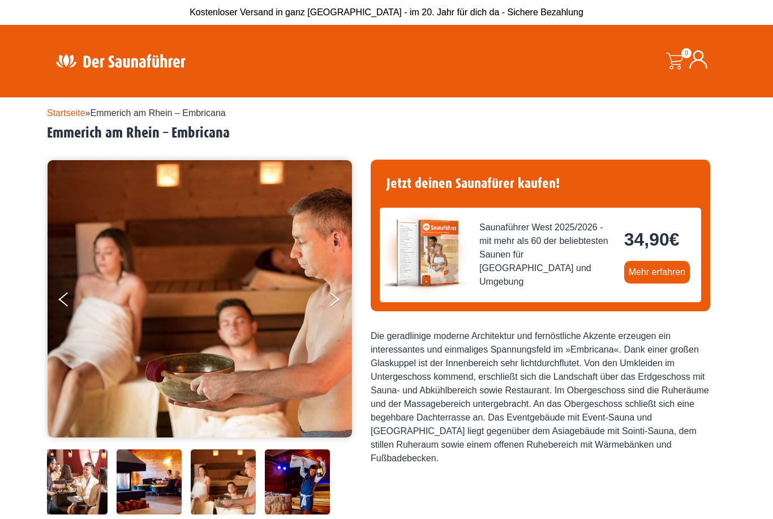
click at [67, 299] on button "Previous" at bounding box center [73, 301] width 28 height 28
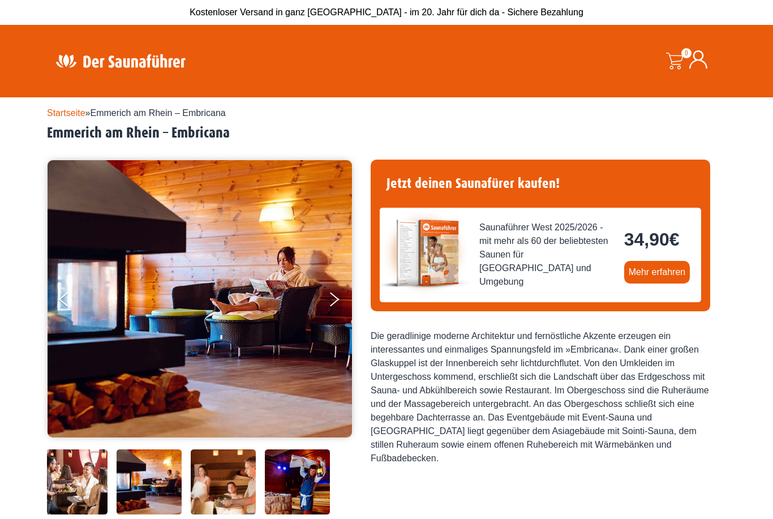
click at [73, 288] on button "Previous" at bounding box center [73, 301] width 28 height 28
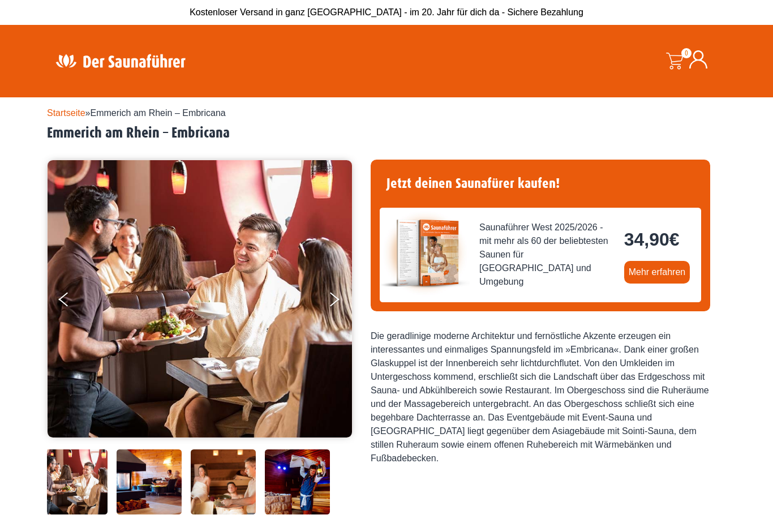
click at [343, 302] on button "Next" at bounding box center [341, 301] width 28 height 28
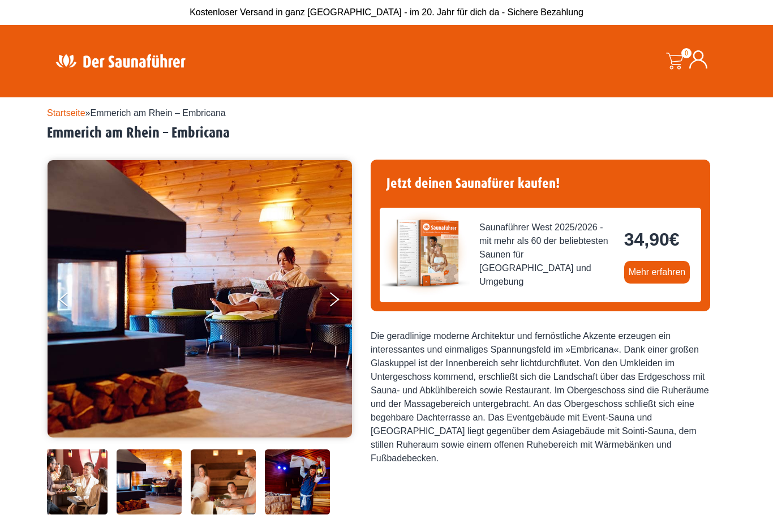
click at [338, 303] on button "Next" at bounding box center [341, 301] width 28 height 28
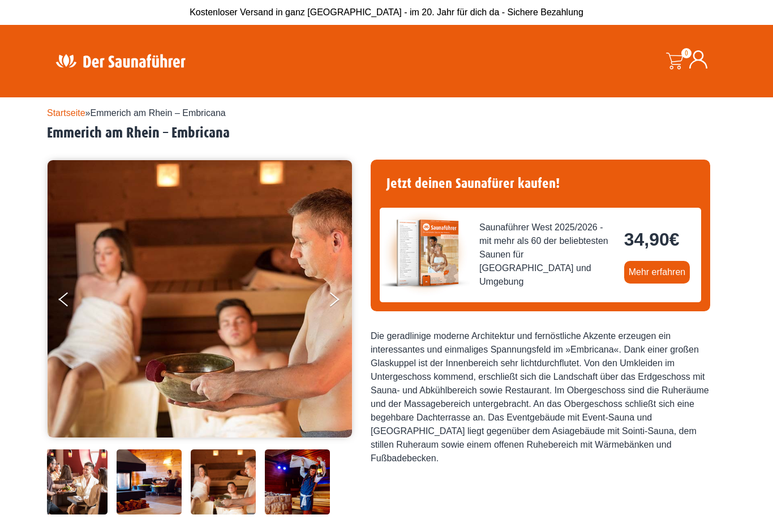
click at [337, 303] on button "Next" at bounding box center [341, 301] width 28 height 28
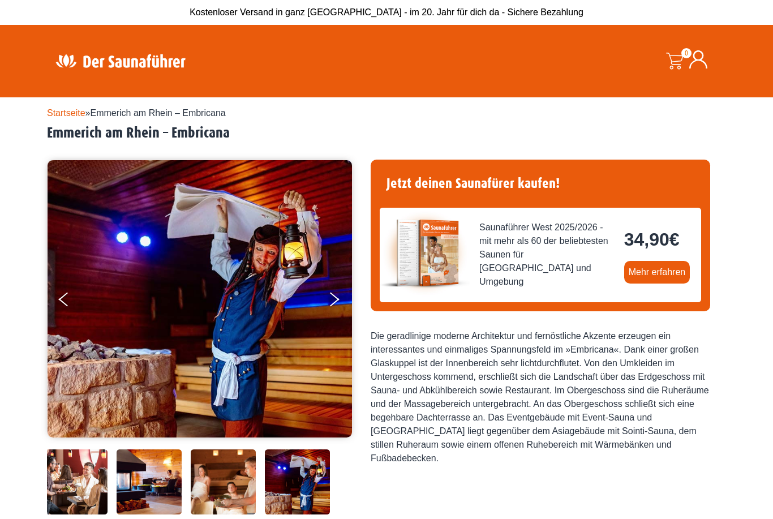
click at [334, 316] on img at bounding box center [200, 298] width 304 height 277
click at [338, 307] on button "Next" at bounding box center [341, 301] width 28 height 28
click at [340, 305] on button "Next" at bounding box center [341, 301] width 28 height 28
click at [75, 304] on button "Previous" at bounding box center [73, 301] width 28 height 28
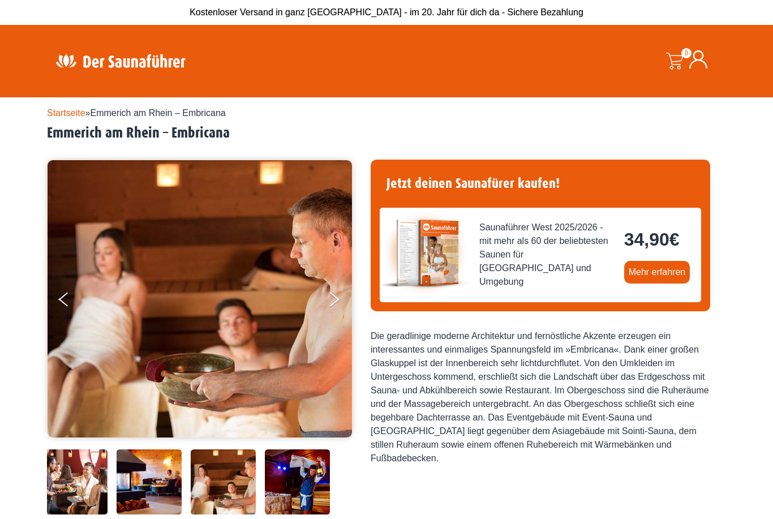
click at [92, 307] on img at bounding box center [200, 298] width 304 height 277
click at [62, 300] on icon "Previous" at bounding box center [63, 302] width 10 height 8
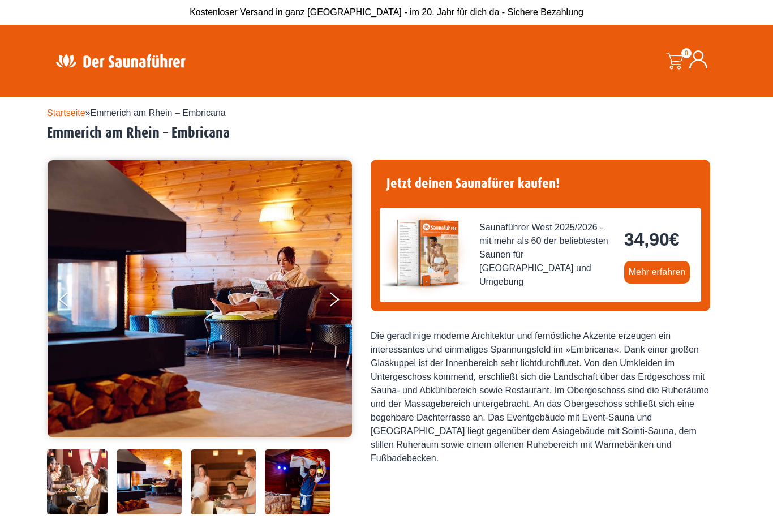
click at [68, 294] on icon "Previous" at bounding box center [63, 296] width 10 height 8
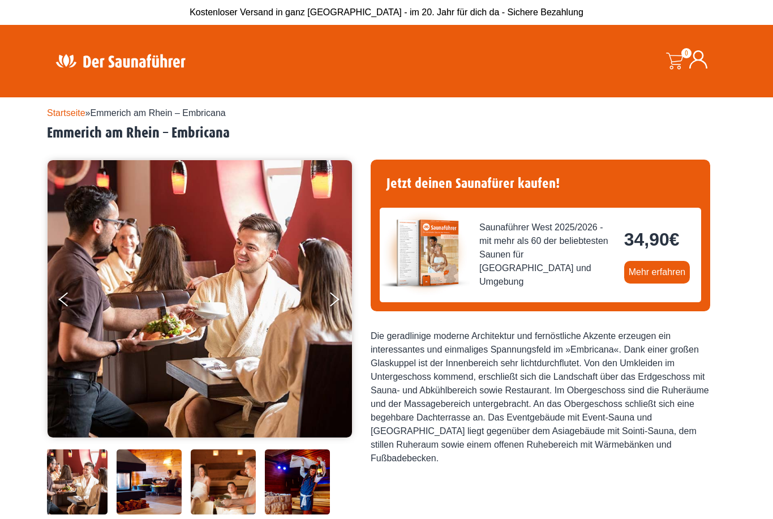
click at [67, 293] on button "Previous" at bounding box center [73, 301] width 28 height 28
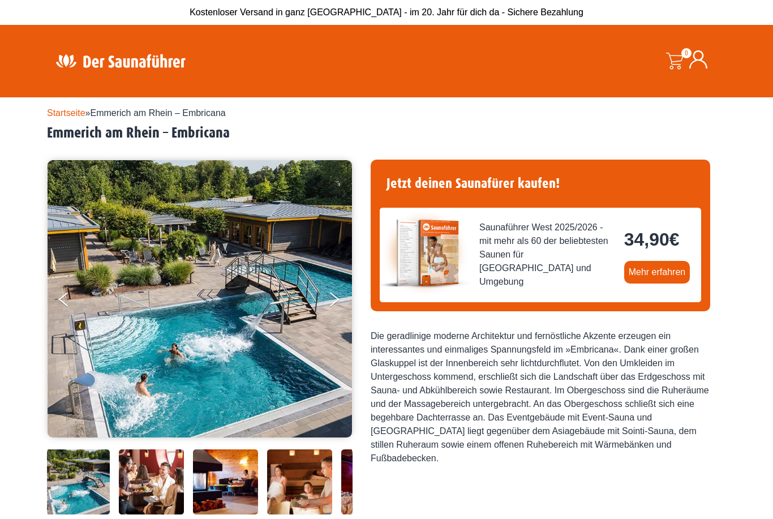
click at [59, 299] on icon "Previous" at bounding box center [63, 296] width 10 height 8
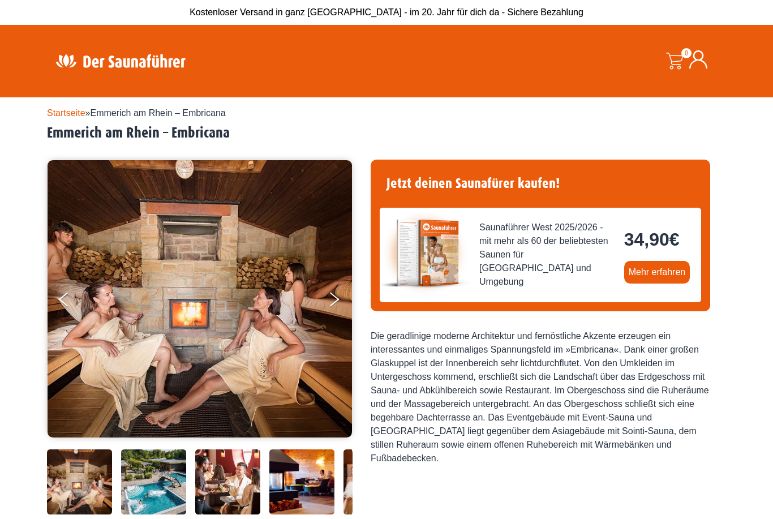
click at [63, 297] on icon "Previous" at bounding box center [63, 296] width 10 height 8
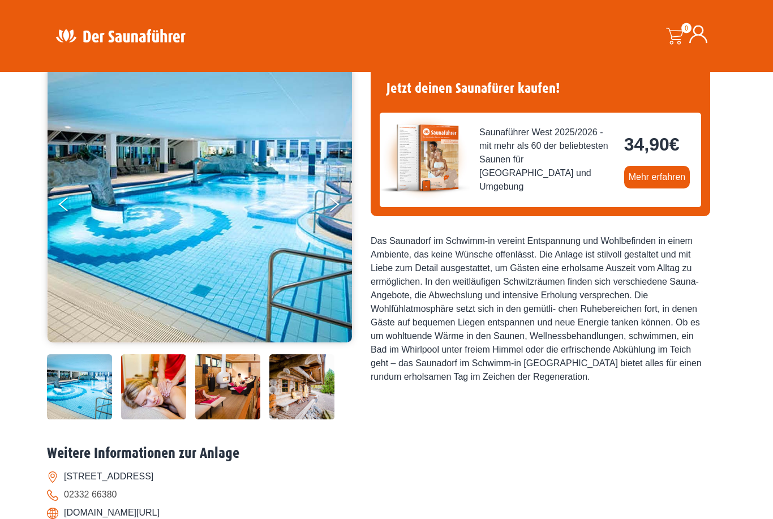
scroll to position [95, 0]
click at [339, 200] on button "Next" at bounding box center [341, 206] width 28 height 28
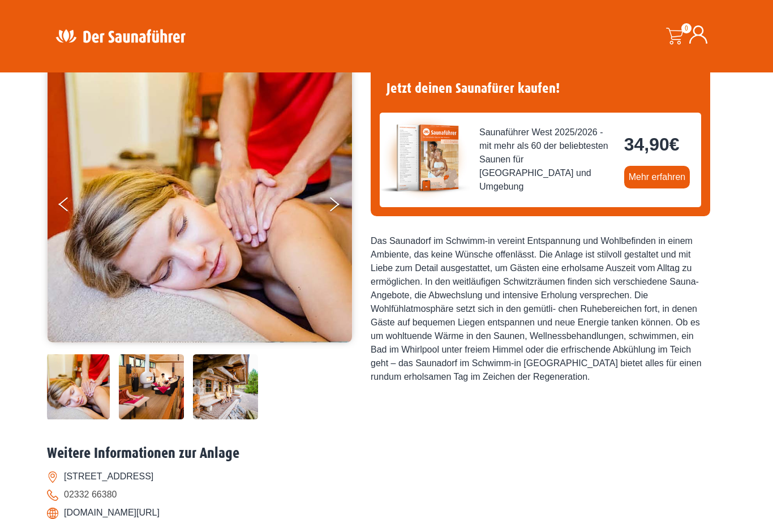
click at [338, 205] on button "Next" at bounding box center [341, 206] width 28 height 28
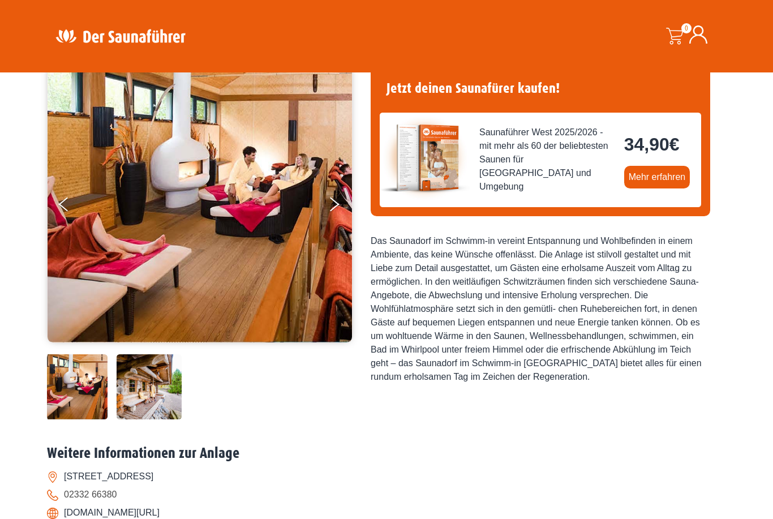
click at [338, 202] on button "Next" at bounding box center [341, 206] width 28 height 28
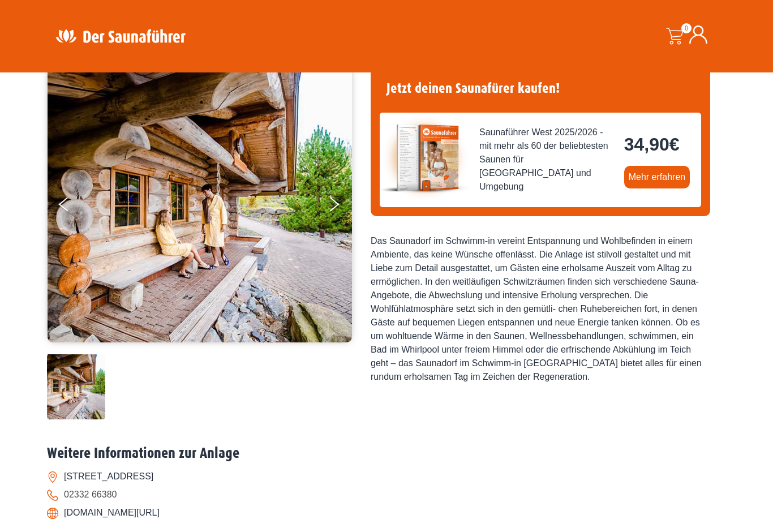
click at [337, 201] on button "Next" at bounding box center [341, 206] width 28 height 28
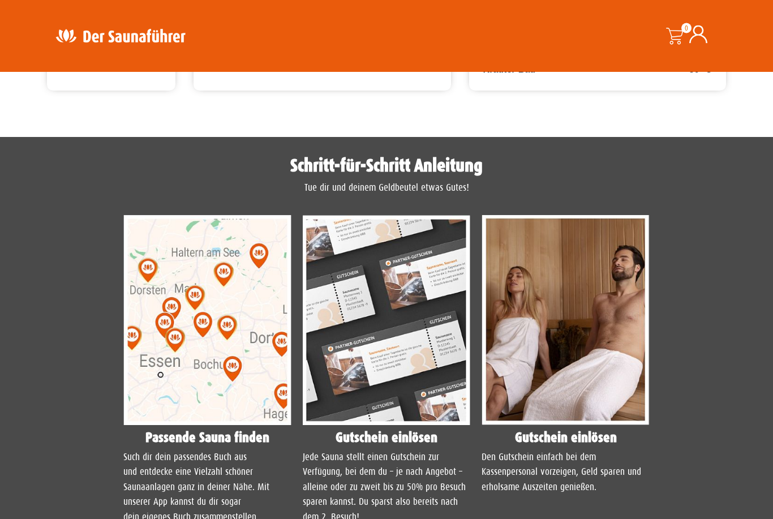
scroll to position [771, 0]
